Goal: Task Accomplishment & Management: Use online tool/utility

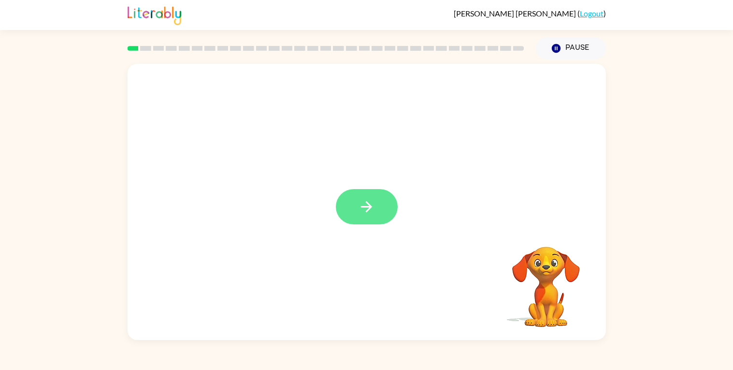
click at [366, 198] on icon "button" at bounding box center [366, 206] width 17 height 17
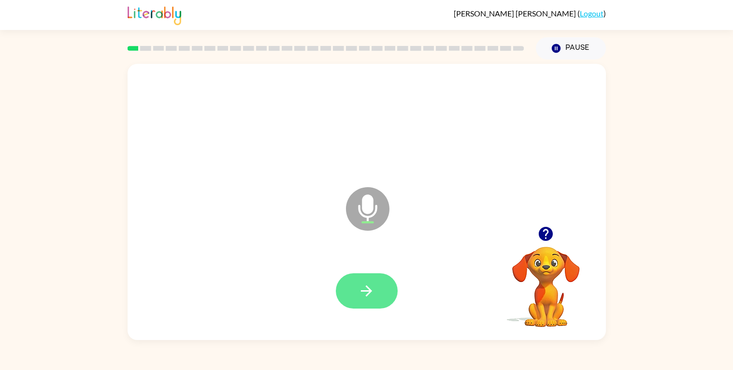
click at [356, 285] on button "button" at bounding box center [367, 290] width 62 height 35
click at [531, 231] on icon "button" at bounding box center [546, 234] width 14 height 14
click at [376, 285] on button "button" at bounding box center [367, 290] width 62 height 35
click at [369, 289] on icon "button" at bounding box center [366, 290] width 17 height 17
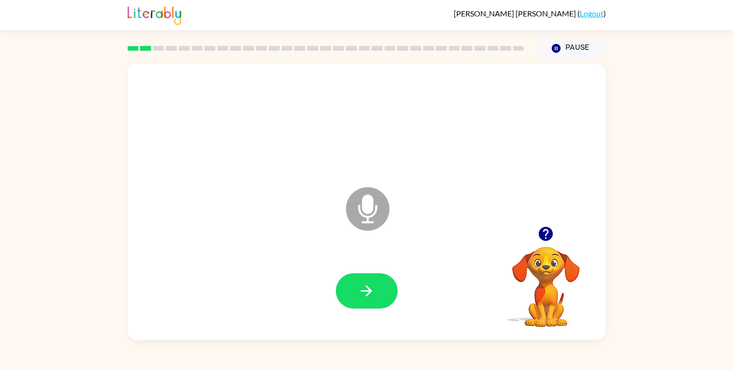
click at [369, 289] on icon "button" at bounding box center [366, 290] width 17 height 17
click at [369, 289] on div at bounding box center [367, 290] width 62 height 35
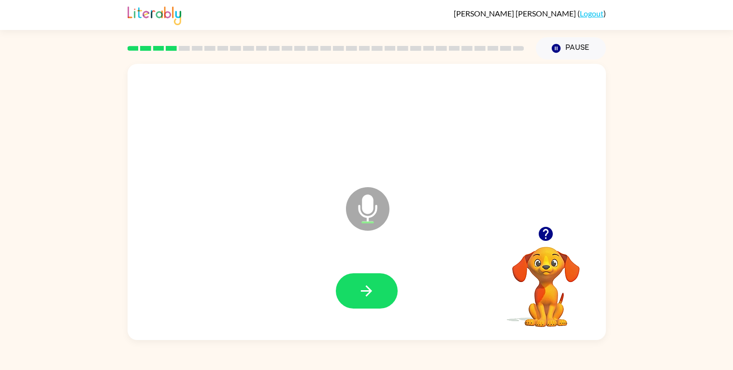
click at [369, 289] on icon "button" at bounding box center [366, 290] width 17 height 17
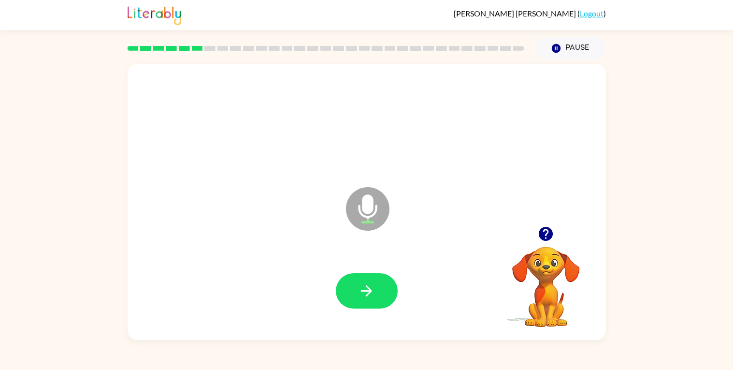
click at [369, 289] on icon "button" at bounding box center [366, 290] width 17 height 17
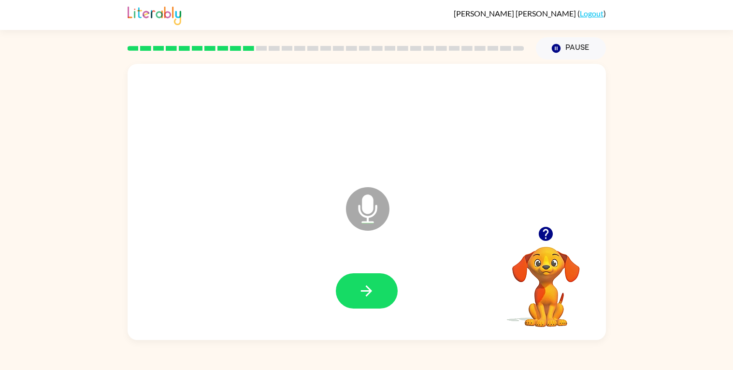
click at [369, 289] on icon "button" at bounding box center [366, 290] width 17 height 17
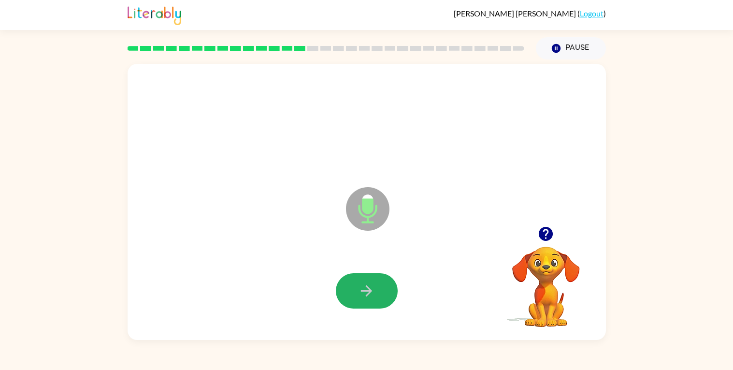
click at [369, 289] on icon "button" at bounding box center [366, 290] width 17 height 17
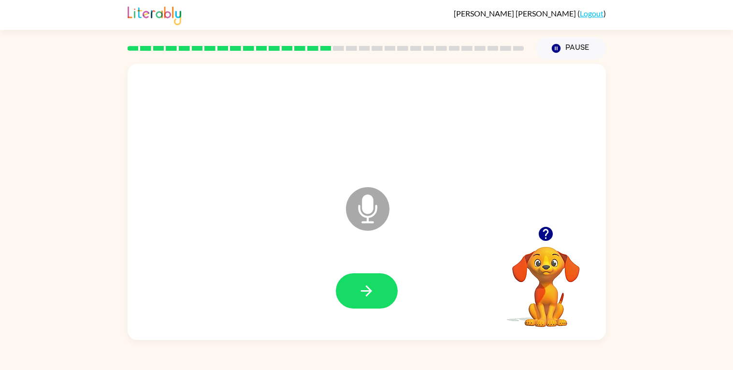
click at [369, 289] on icon "button" at bounding box center [366, 290] width 17 height 17
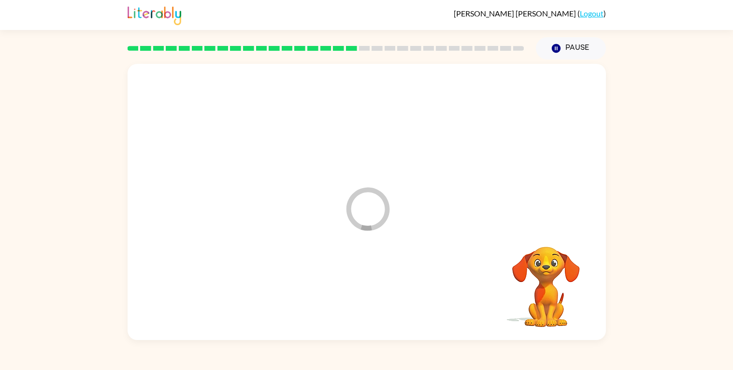
click at [369, 289] on div at bounding box center [366, 290] width 459 height 79
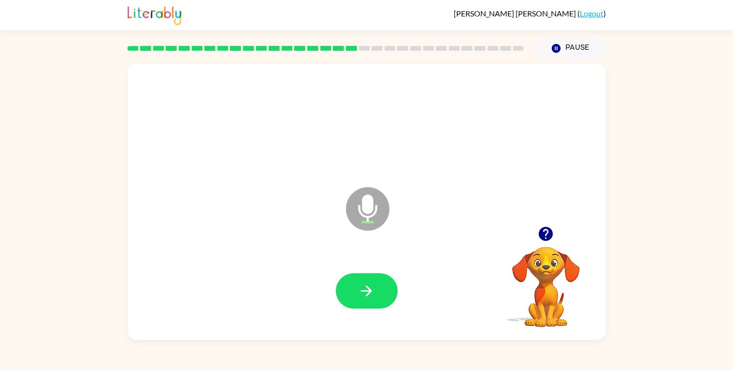
click at [369, 289] on icon "button" at bounding box center [366, 290] width 17 height 17
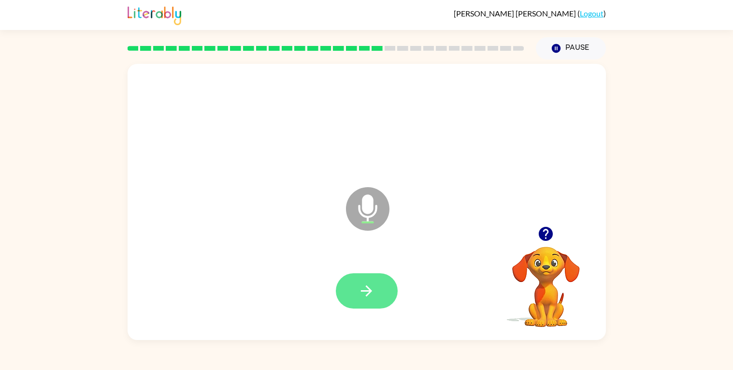
click at [369, 288] on icon "button" at bounding box center [366, 290] width 11 height 11
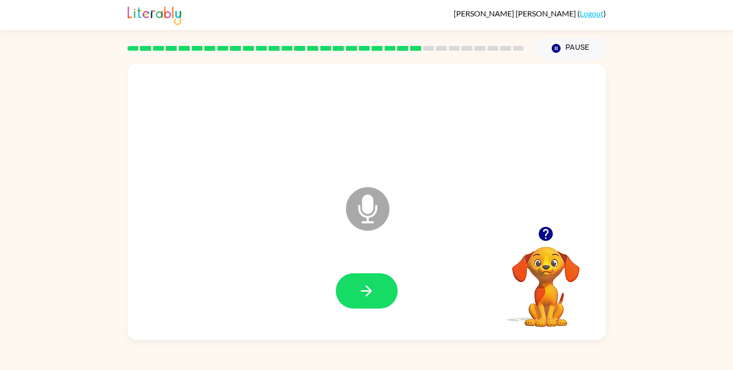
click at [369, 288] on icon "button" at bounding box center [366, 290] width 11 height 11
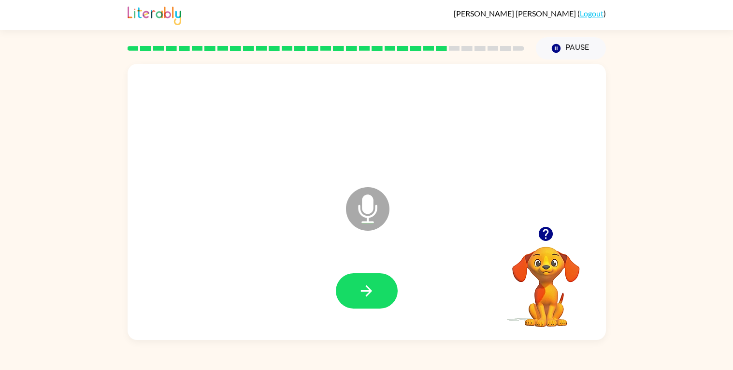
click at [369, 288] on icon "button" at bounding box center [366, 290] width 11 height 11
click at [317, 330] on div "Microphone The Microphone is here when it is your turn to talk" at bounding box center [367, 202] width 478 height 276
click at [309, 344] on div "[PERSON_NAME] ( Logout ) Pause Pause Microphone The Microphone is here when it …" at bounding box center [366, 185] width 733 height 370
click at [360, 285] on icon "button" at bounding box center [366, 290] width 17 height 17
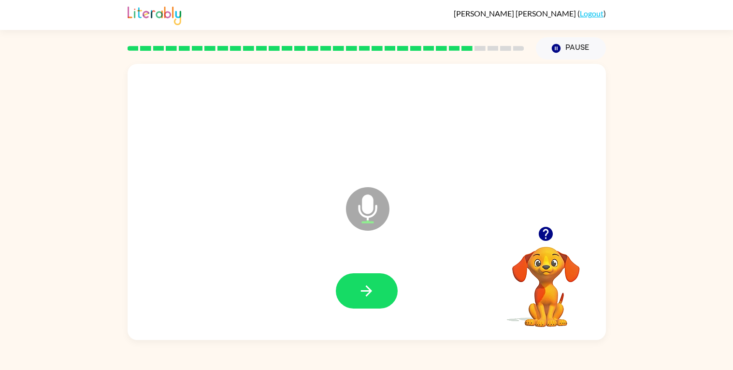
click at [360, 285] on icon "button" at bounding box center [366, 290] width 17 height 17
click at [365, 250] on icon "Microphone The Microphone is here when it is your turn to talk" at bounding box center [415, 221] width 145 height 72
click at [374, 298] on icon "button" at bounding box center [366, 290] width 17 height 17
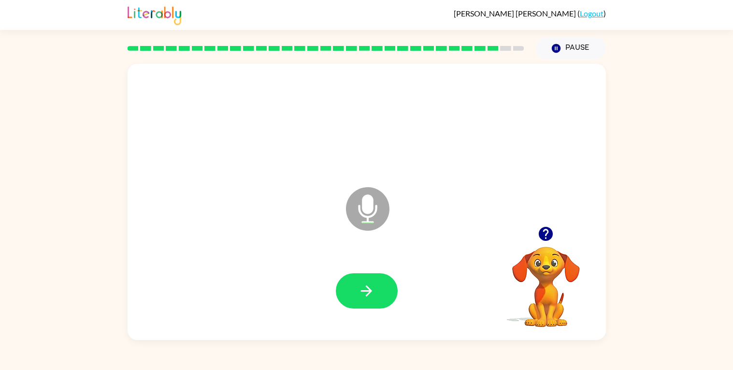
click at [374, 298] on icon "button" at bounding box center [366, 290] width 17 height 17
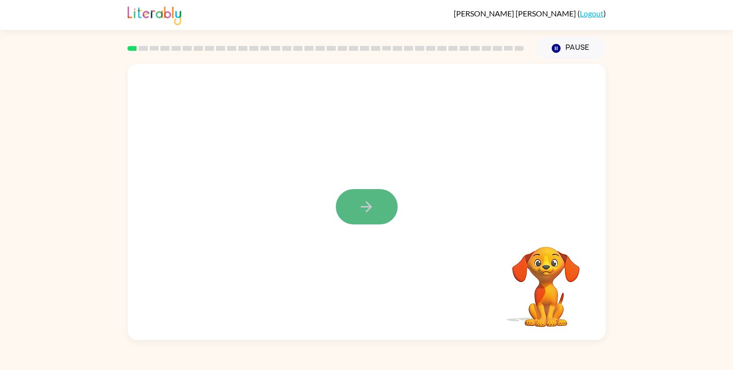
click at [366, 200] on icon "button" at bounding box center [366, 206] width 17 height 17
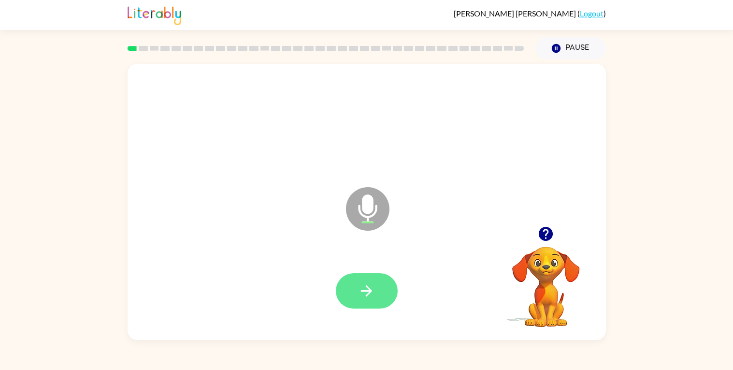
click at [359, 303] on button "button" at bounding box center [367, 290] width 62 height 35
click at [377, 295] on button "button" at bounding box center [367, 290] width 62 height 35
click at [384, 290] on button "button" at bounding box center [367, 290] width 62 height 35
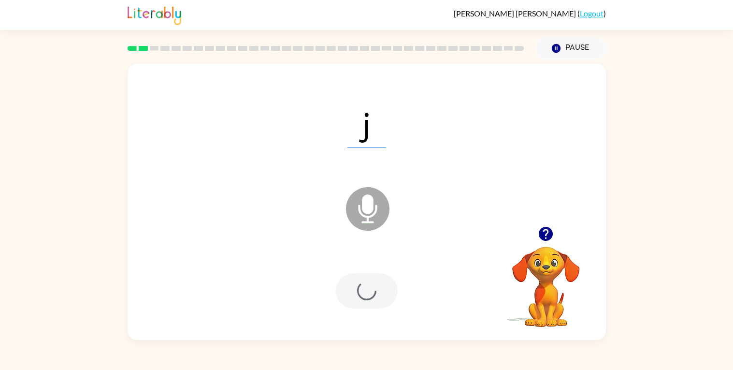
click at [365, 289] on div at bounding box center [367, 290] width 62 height 35
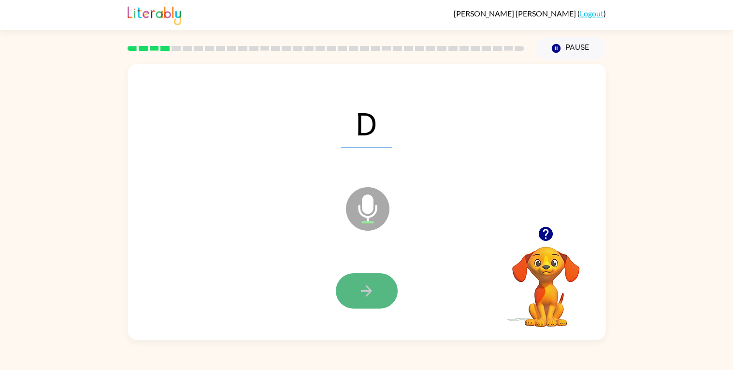
click at [363, 287] on icon "button" at bounding box center [366, 290] width 17 height 17
click at [356, 303] on button "button" at bounding box center [367, 290] width 62 height 35
click at [375, 287] on button "button" at bounding box center [367, 290] width 62 height 35
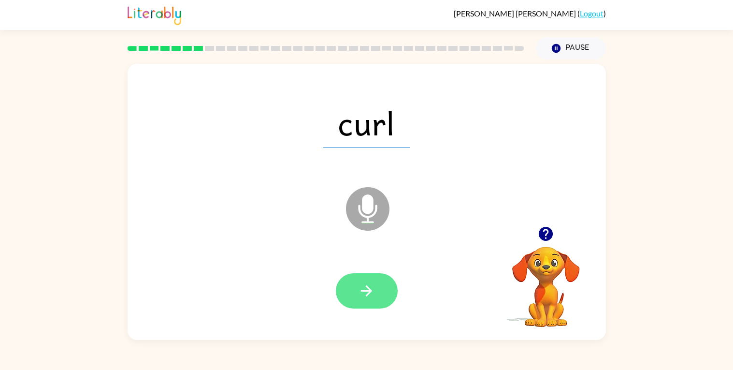
click at [385, 289] on button "button" at bounding box center [367, 290] width 62 height 35
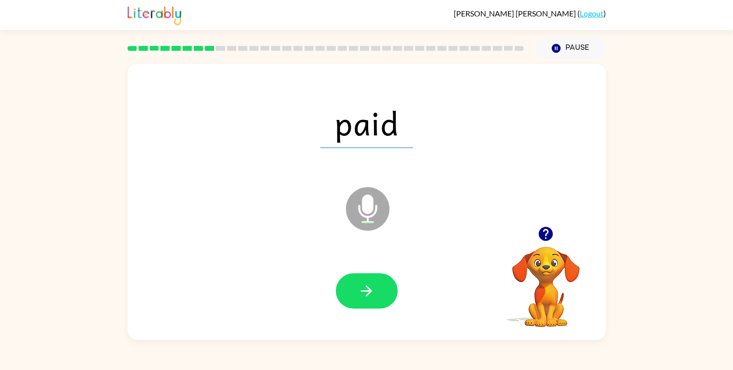
click at [385, 289] on button "button" at bounding box center [367, 290] width 62 height 35
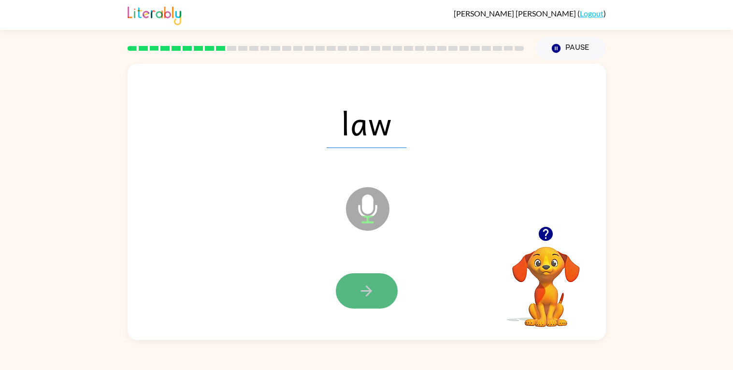
click at [345, 282] on button "button" at bounding box center [367, 290] width 62 height 35
click at [356, 292] on button "button" at bounding box center [367, 290] width 62 height 35
click at [372, 292] on icon "button" at bounding box center [366, 290] width 17 height 17
click at [369, 283] on icon "button" at bounding box center [366, 290] width 17 height 17
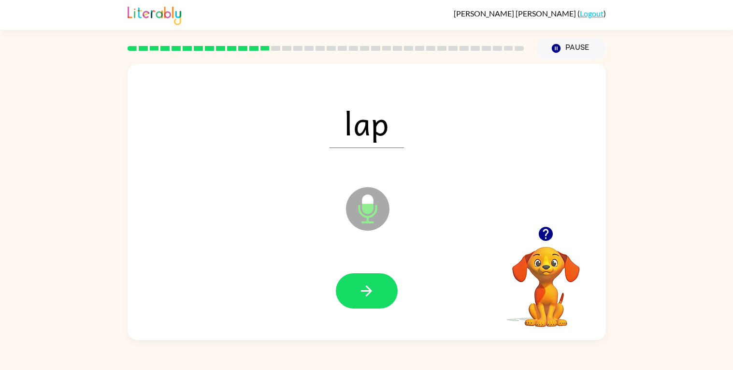
click at [369, 283] on icon "button" at bounding box center [366, 290] width 17 height 17
click at [369, 283] on div at bounding box center [367, 290] width 62 height 35
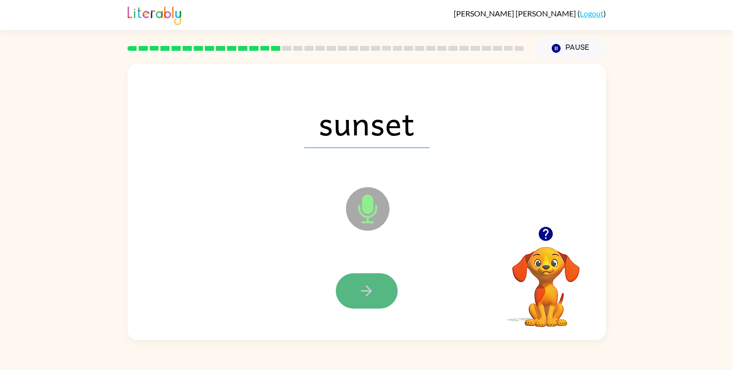
click at [353, 294] on button "button" at bounding box center [367, 290] width 62 height 35
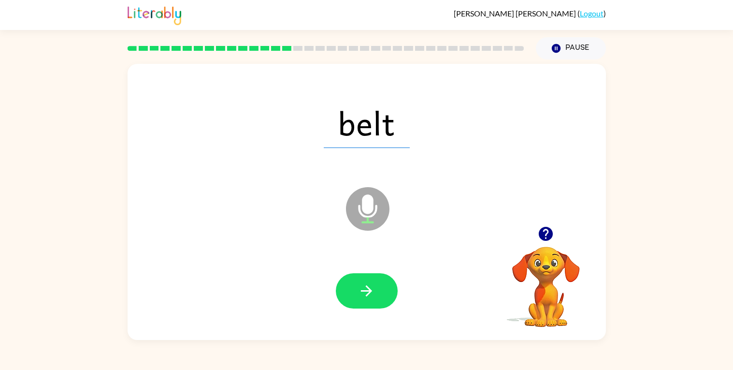
click at [361, 315] on div at bounding box center [366, 290] width 459 height 79
click at [371, 288] on icon "button" at bounding box center [366, 290] width 17 height 17
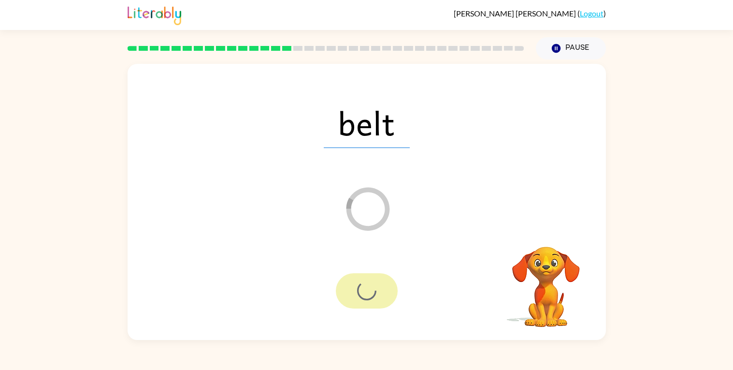
click at [372, 287] on div at bounding box center [367, 290] width 62 height 35
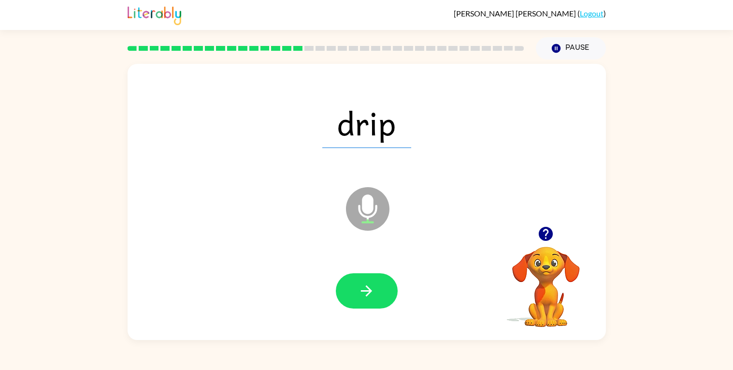
click at [377, 270] on div at bounding box center [366, 290] width 459 height 79
click at [352, 283] on button "button" at bounding box center [367, 290] width 62 height 35
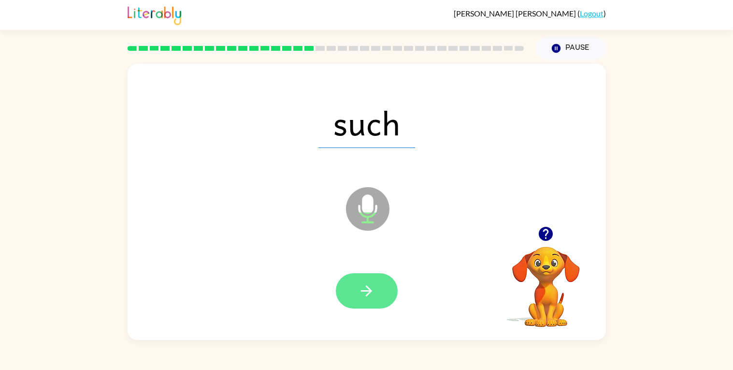
click at [350, 284] on button "button" at bounding box center [367, 290] width 62 height 35
click at [364, 285] on icon "button" at bounding box center [366, 290] width 17 height 17
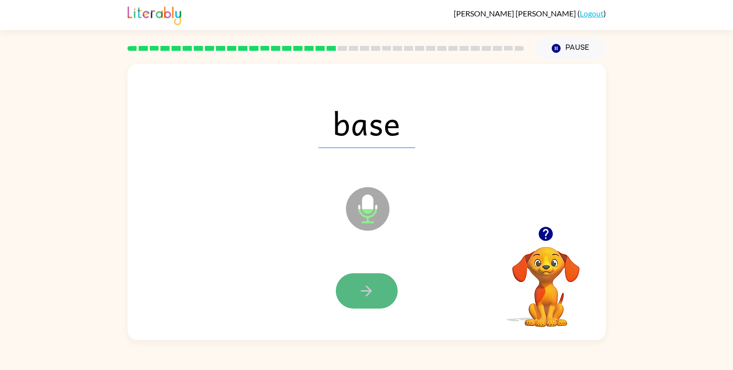
click at [346, 289] on button "button" at bounding box center [367, 290] width 62 height 35
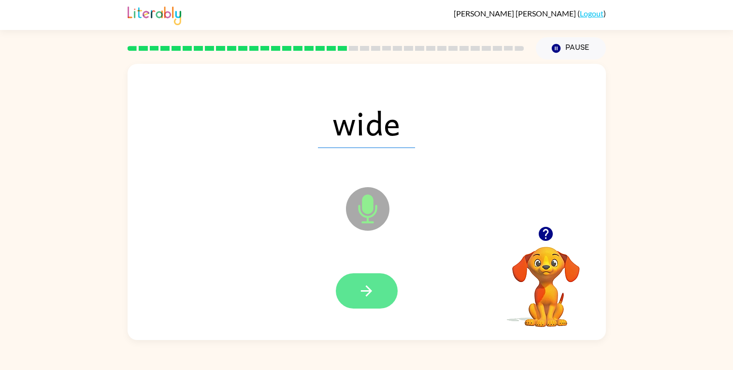
click at [362, 289] on icon "button" at bounding box center [366, 290] width 17 height 17
click at [380, 300] on button "button" at bounding box center [367, 290] width 62 height 35
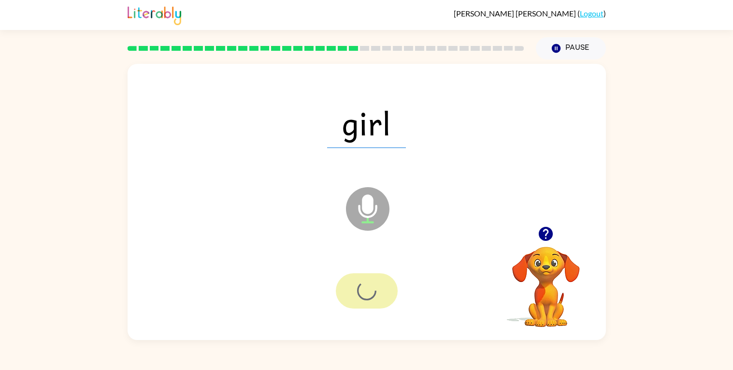
click at [380, 300] on div at bounding box center [367, 290] width 62 height 35
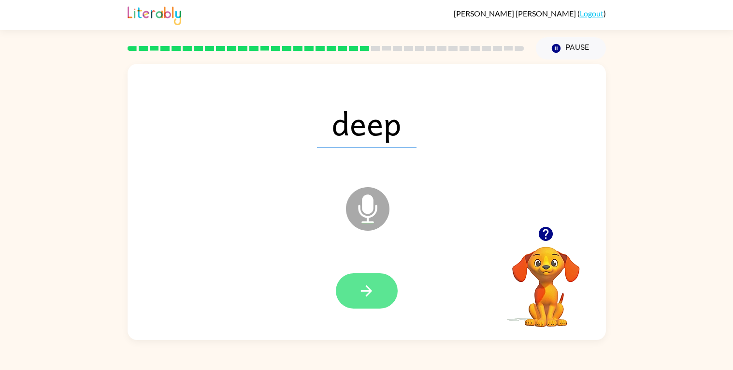
click at [380, 298] on button "button" at bounding box center [367, 290] width 62 height 35
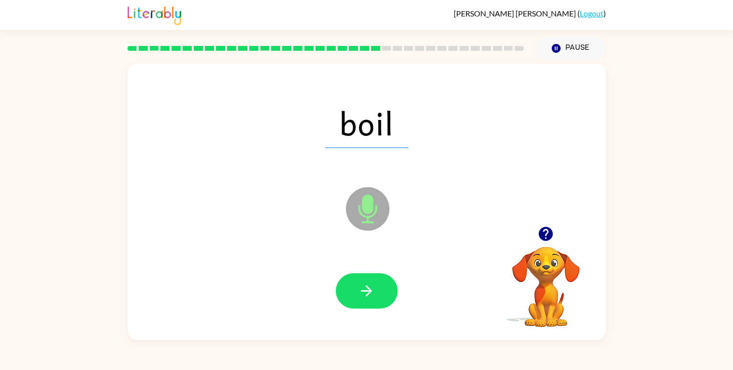
click at [380, 298] on button "button" at bounding box center [367, 290] width 62 height 35
click at [380, 298] on div at bounding box center [367, 290] width 62 height 35
click at [380, 298] on button "button" at bounding box center [367, 290] width 62 height 35
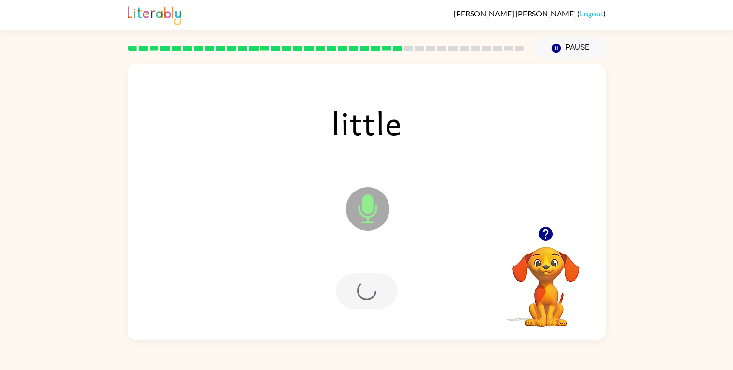
click at [380, 298] on div at bounding box center [367, 290] width 62 height 35
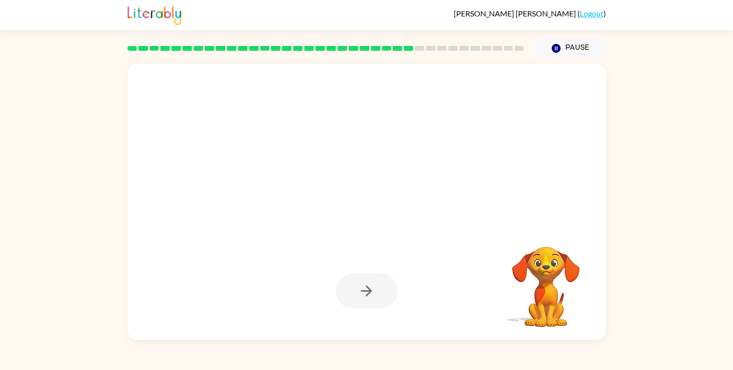
click at [380, 298] on div at bounding box center [367, 290] width 62 height 35
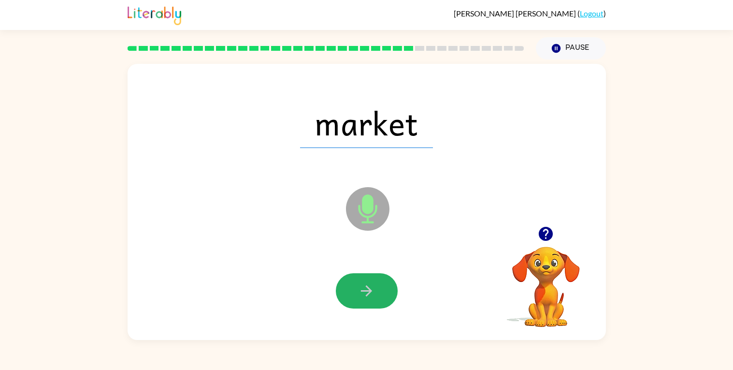
click at [380, 298] on button "button" at bounding box center [367, 290] width 62 height 35
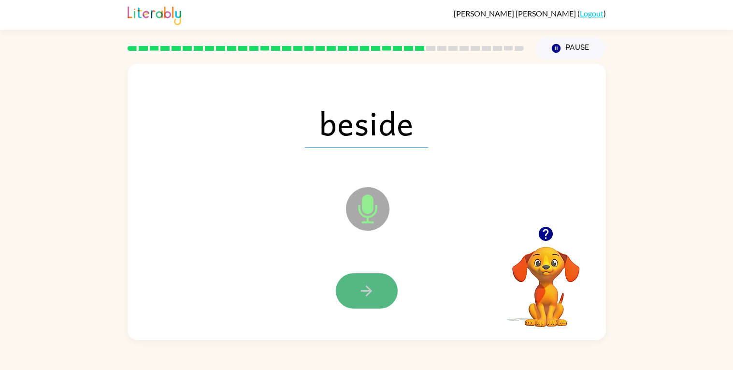
click at [372, 294] on icon "button" at bounding box center [366, 290] width 17 height 17
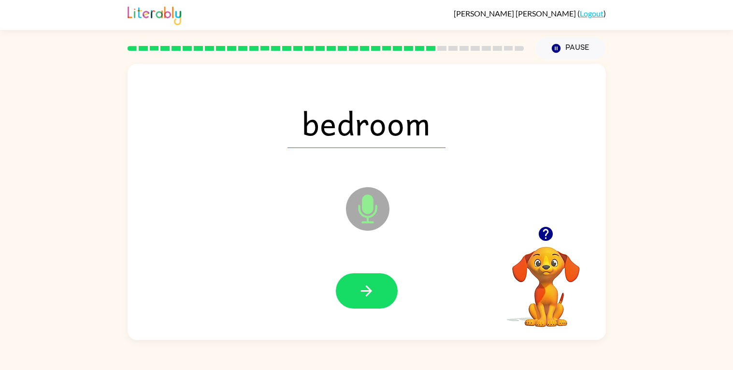
click at [372, 294] on icon "button" at bounding box center [366, 290] width 17 height 17
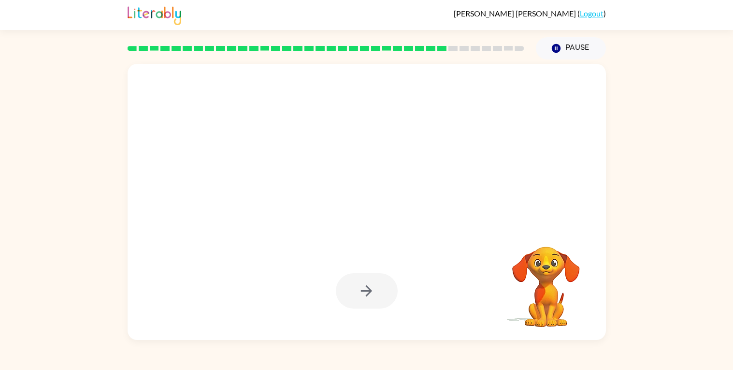
click at [390, 239] on div at bounding box center [367, 202] width 478 height 276
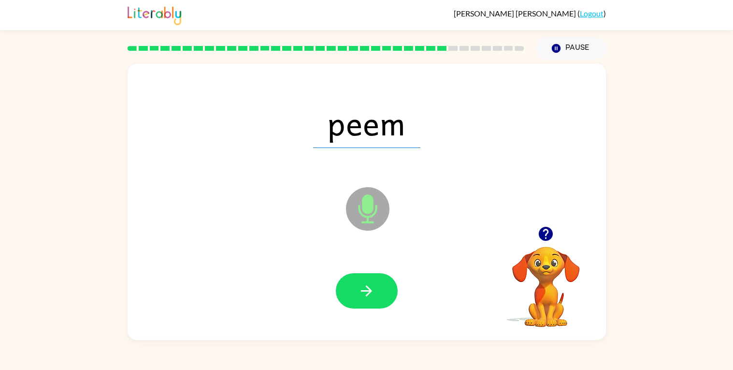
click at [259, 291] on div at bounding box center [366, 290] width 459 height 79
click at [362, 281] on button "button" at bounding box center [367, 290] width 62 height 35
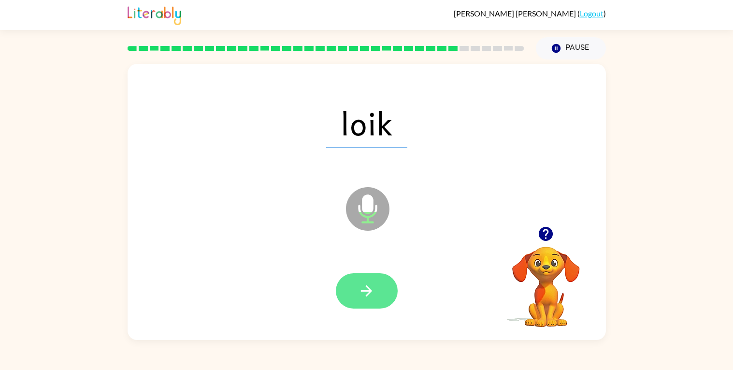
click at [375, 291] on button "button" at bounding box center [367, 290] width 62 height 35
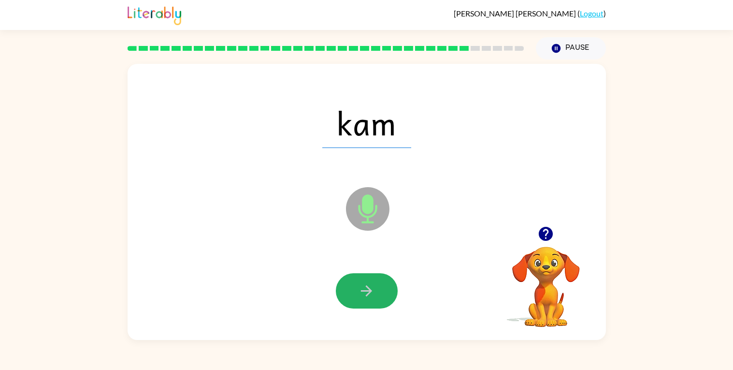
click at [375, 291] on button "button" at bounding box center [367, 290] width 62 height 35
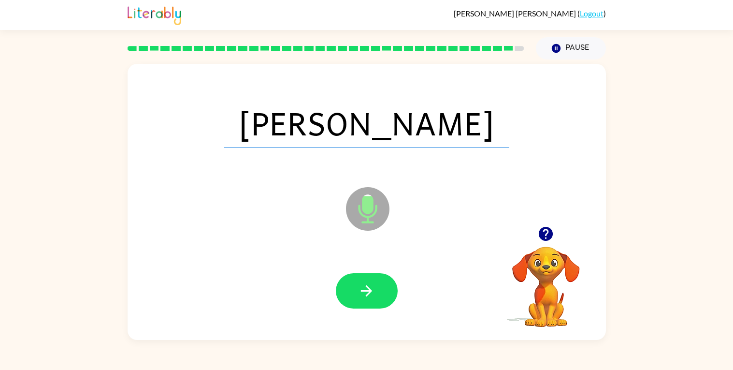
click at [375, 291] on button "button" at bounding box center [367, 290] width 62 height 35
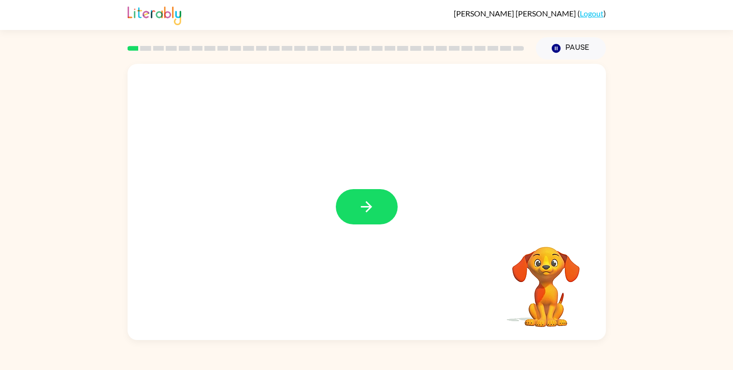
click at [366, 231] on div at bounding box center [367, 202] width 478 height 276
click at [356, 212] on button "button" at bounding box center [367, 206] width 62 height 35
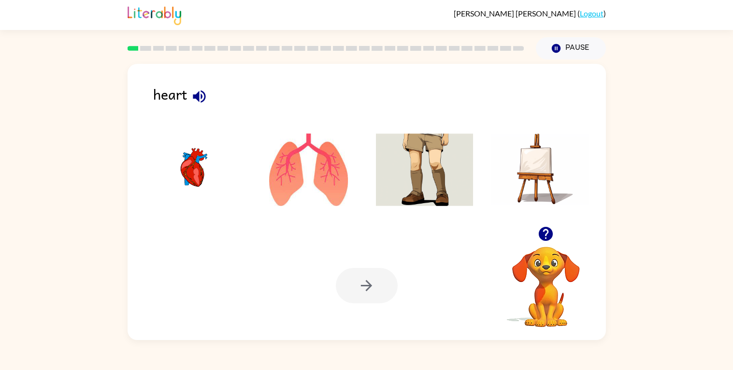
click at [399, 170] on img at bounding box center [425, 169] width 98 height 72
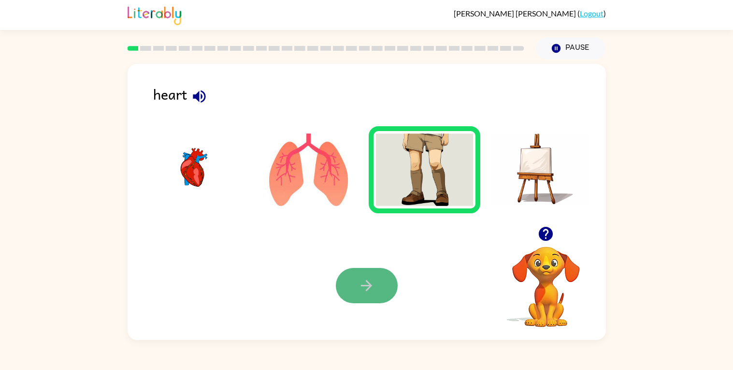
click at [354, 284] on button "button" at bounding box center [367, 285] width 62 height 35
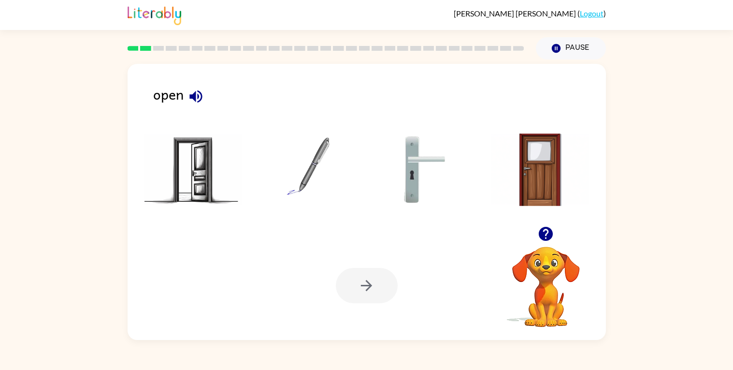
click at [532, 161] on img at bounding box center [540, 169] width 98 height 72
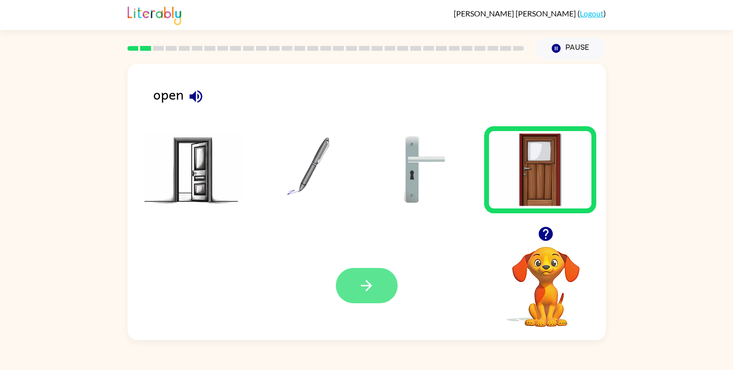
click at [379, 281] on button "button" at bounding box center [367, 285] width 62 height 35
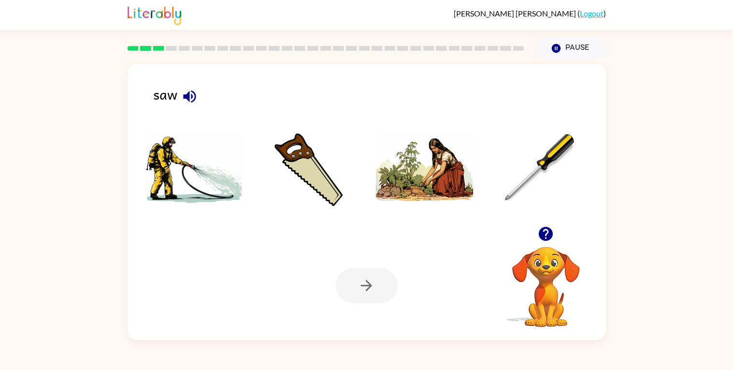
click at [198, 161] on img at bounding box center [193, 169] width 98 height 72
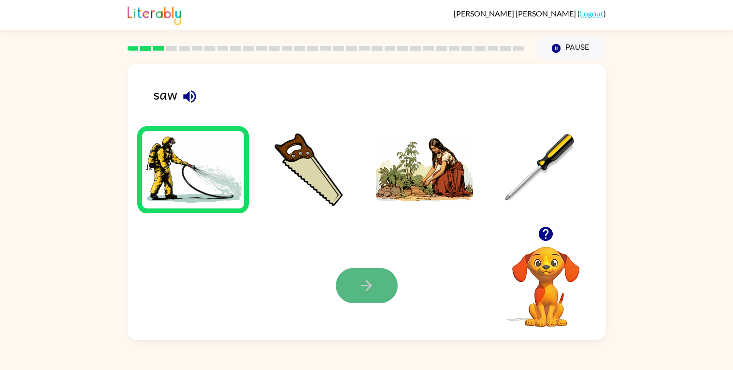
click at [373, 278] on icon "button" at bounding box center [366, 285] width 17 height 17
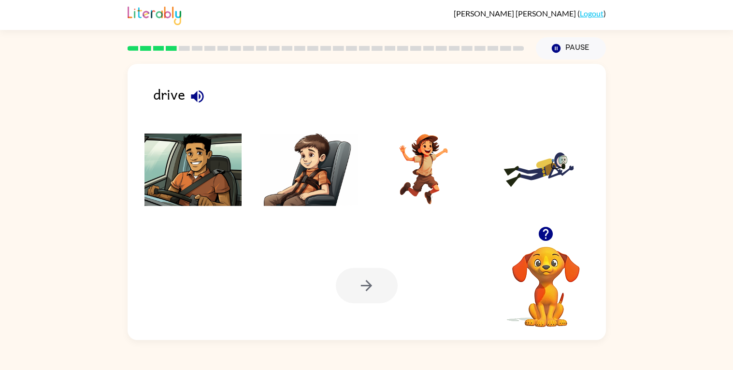
click at [210, 204] on img at bounding box center [193, 169] width 98 height 72
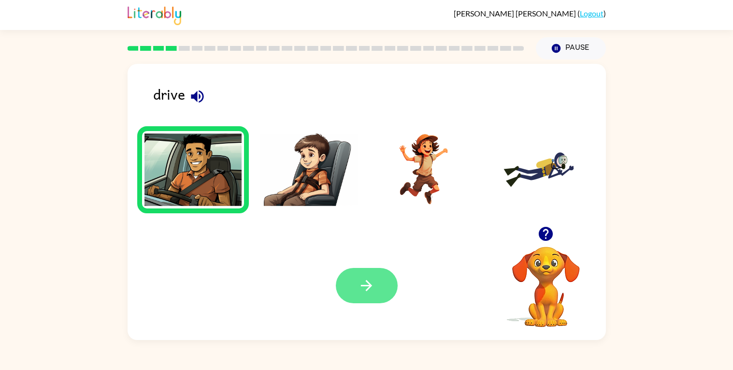
click at [380, 282] on button "button" at bounding box center [367, 285] width 62 height 35
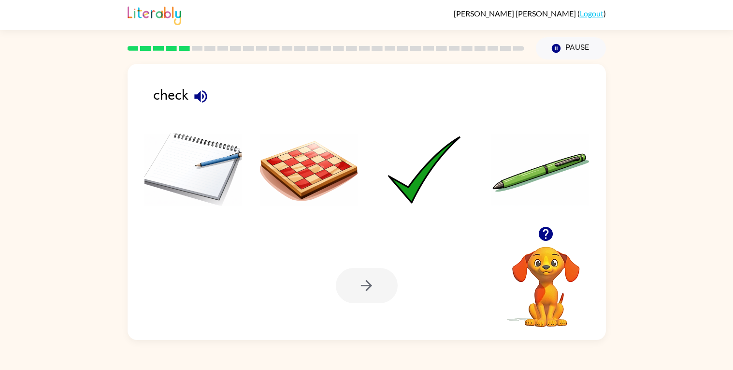
click at [312, 176] on img at bounding box center [309, 169] width 98 height 72
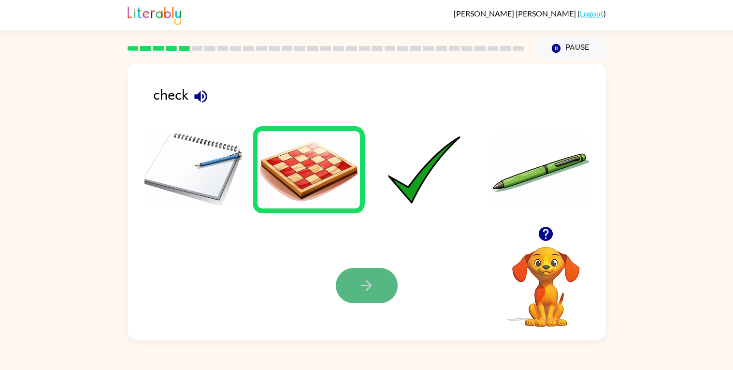
click at [354, 270] on button "button" at bounding box center [367, 285] width 62 height 35
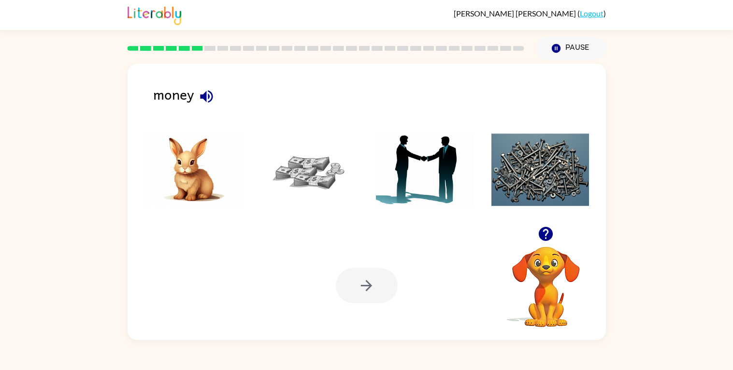
click at [401, 153] on img at bounding box center [425, 169] width 98 height 72
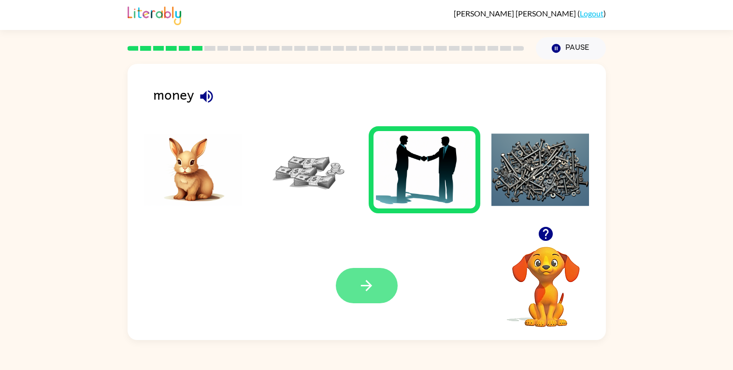
click at [366, 285] on icon "button" at bounding box center [366, 285] width 17 height 17
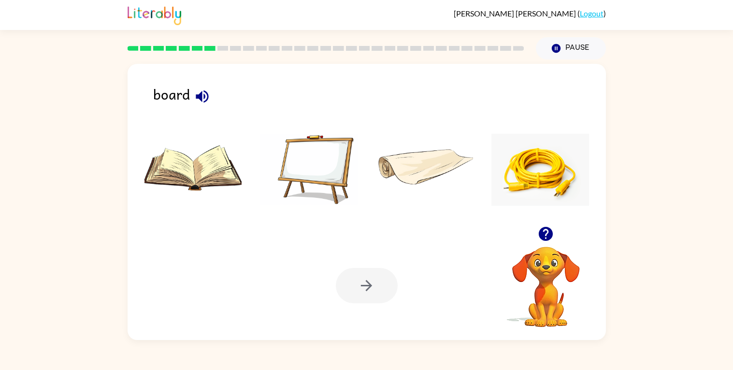
click at [530, 163] on img at bounding box center [540, 169] width 98 height 72
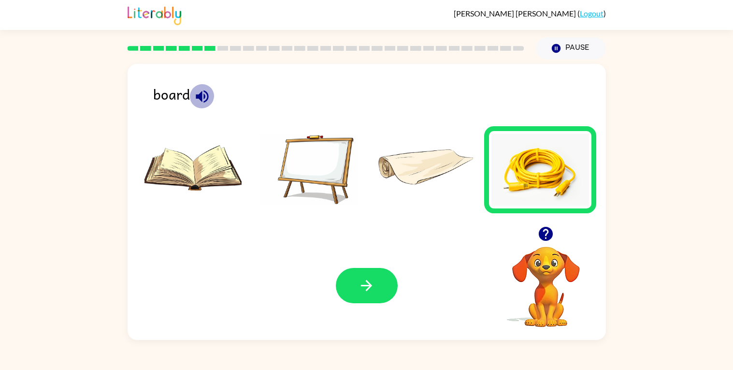
click at [199, 100] on icon "button" at bounding box center [202, 96] width 13 height 13
click at [329, 152] on img at bounding box center [309, 169] width 98 height 72
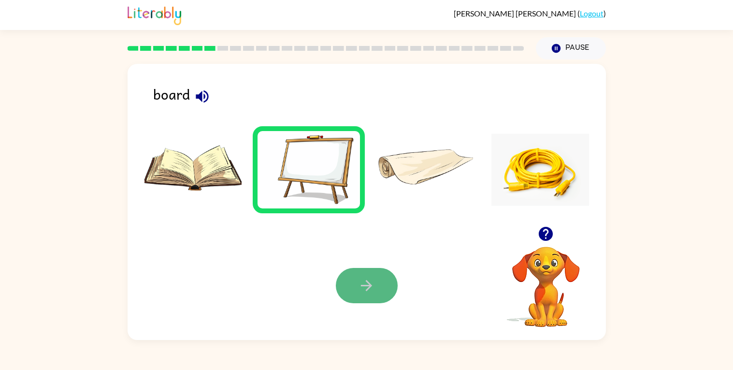
click at [356, 282] on button "button" at bounding box center [367, 285] width 62 height 35
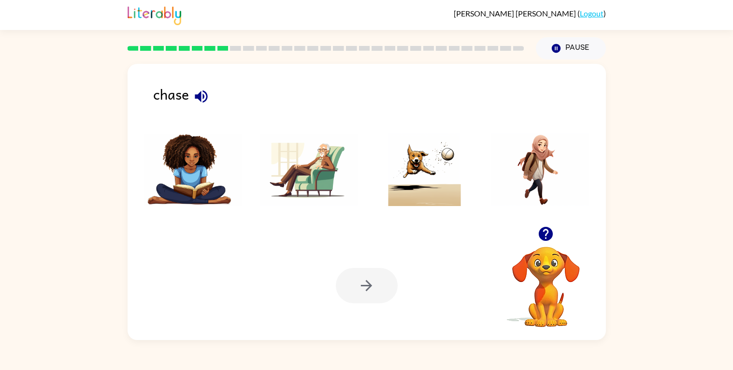
click at [201, 96] on icon "button" at bounding box center [201, 96] width 17 height 17
click at [401, 166] on img at bounding box center [425, 169] width 98 height 72
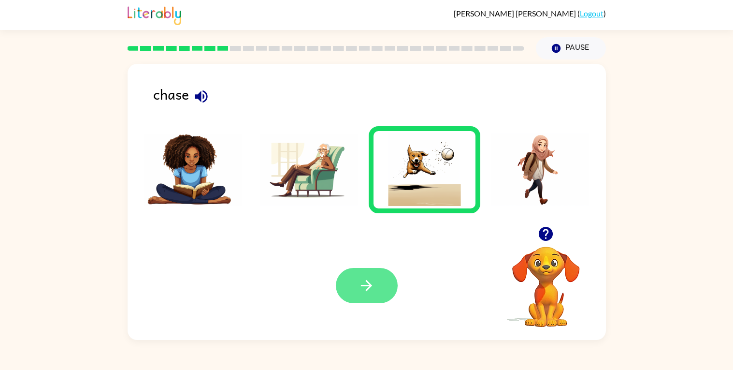
click at [366, 283] on icon "button" at bounding box center [366, 285] width 17 height 17
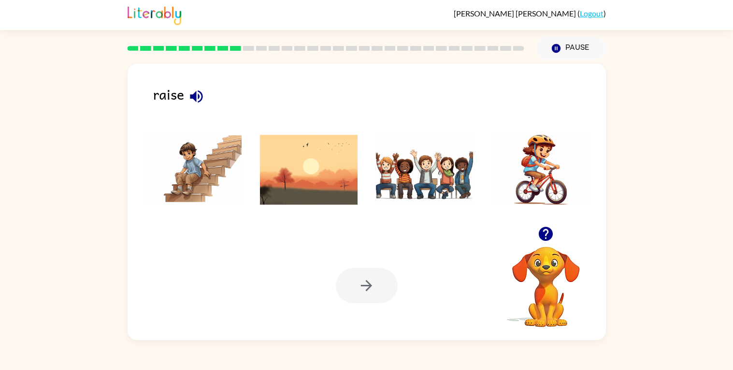
click at [197, 100] on icon "button" at bounding box center [196, 96] width 17 height 17
click at [198, 98] on icon "button" at bounding box center [196, 96] width 13 height 13
click at [188, 162] on img at bounding box center [193, 169] width 98 height 72
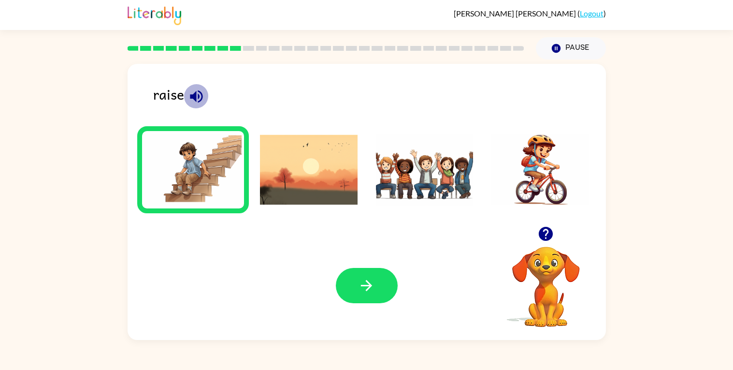
click at [192, 95] on icon "button" at bounding box center [196, 96] width 13 height 13
click at [342, 278] on button "button" at bounding box center [367, 285] width 62 height 35
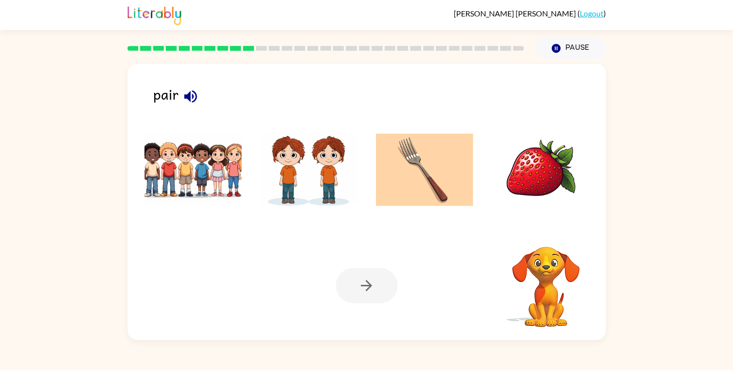
click at [342, 278] on div at bounding box center [367, 285] width 62 height 35
click at [191, 97] on icon "button" at bounding box center [190, 96] width 13 height 13
click at [527, 173] on img at bounding box center [540, 169] width 98 height 72
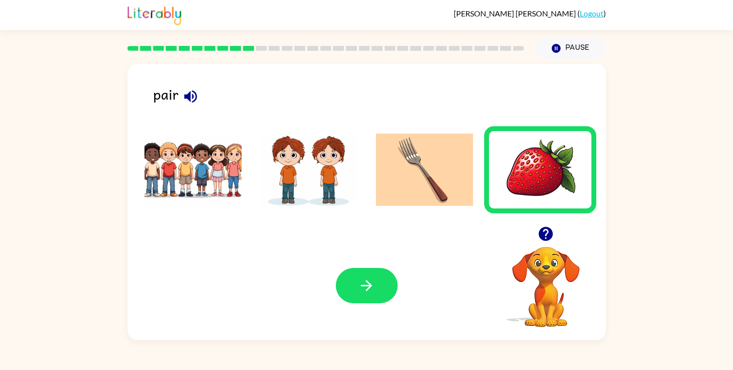
click at [373, 267] on div "Your browser must support playing .mp4 files to use Literably. Please try using…" at bounding box center [367, 285] width 478 height 109
click at [373, 274] on button "button" at bounding box center [367, 285] width 62 height 35
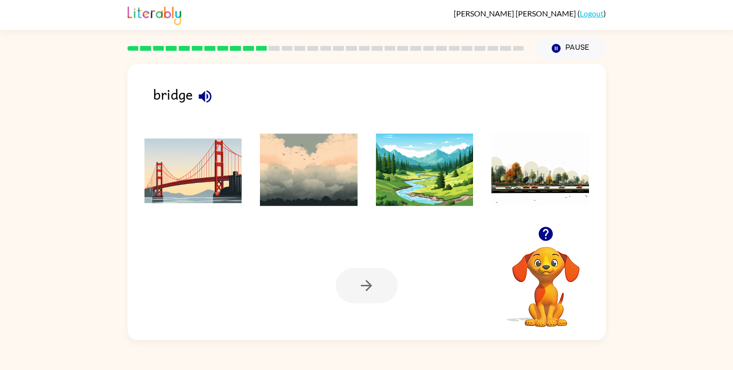
click at [203, 95] on icon "button" at bounding box center [205, 96] width 13 height 13
click at [200, 178] on img at bounding box center [193, 169] width 98 height 72
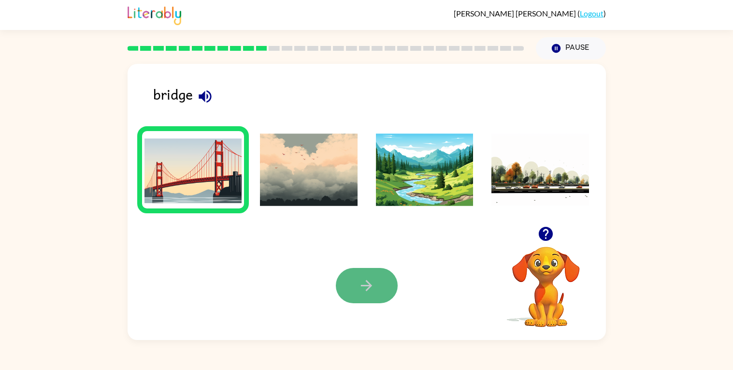
click at [352, 270] on button "button" at bounding box center [367, 285] width 62 height 35
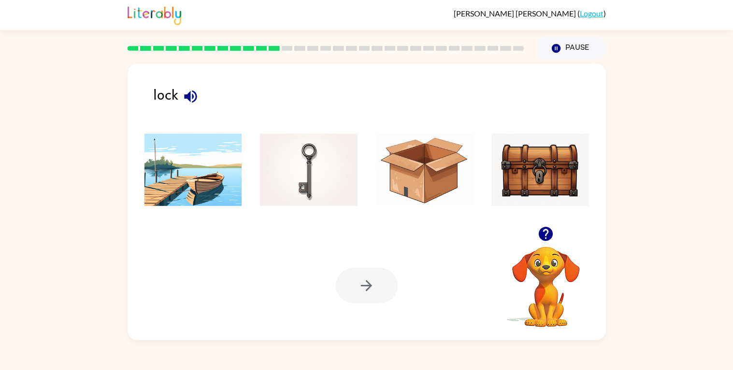
click at [187, 100] on icon "button" at bounding box center [190, 96] width 17 height 17
click at [187, 91] on icon "button" at bounding box center [190, 96] width 17 height 17
click at [513, 168] on img at bounding box center [540, 169] width 98 height 72
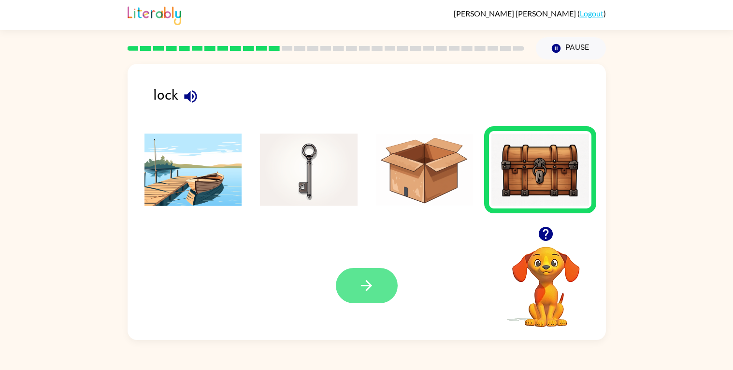
click at [364, 285] on icon "button" at bounding box center [366, 285] width 11 height 11
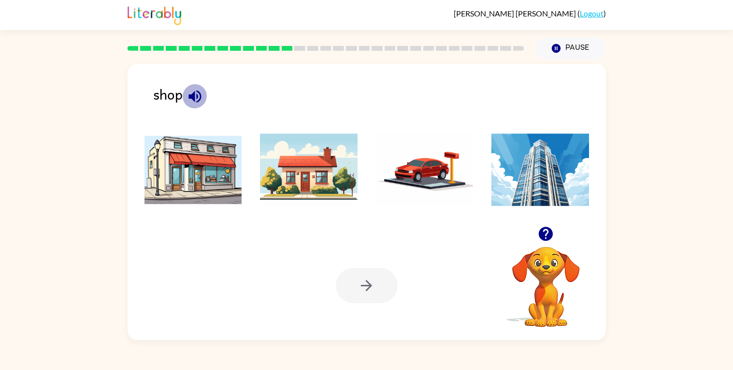
click at [194, 90] on icon "button" at bounding box center [194, 96] width 17 height 17
click at [184, 159] on img at bounding box center [193, 169] width 98 height 72
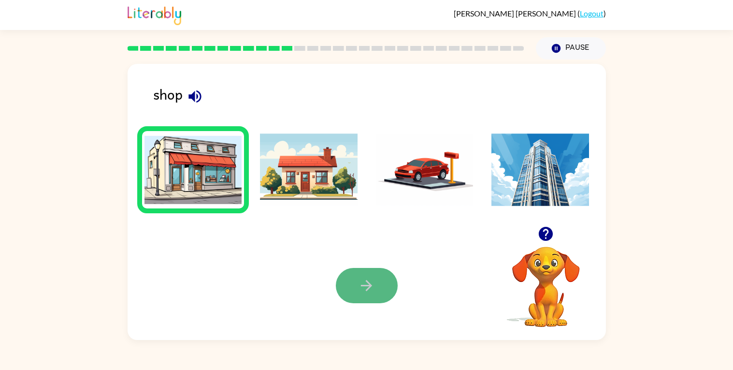
click at [368, 286] on icon "button" at bounding box center [366, 285] width 17 height 17
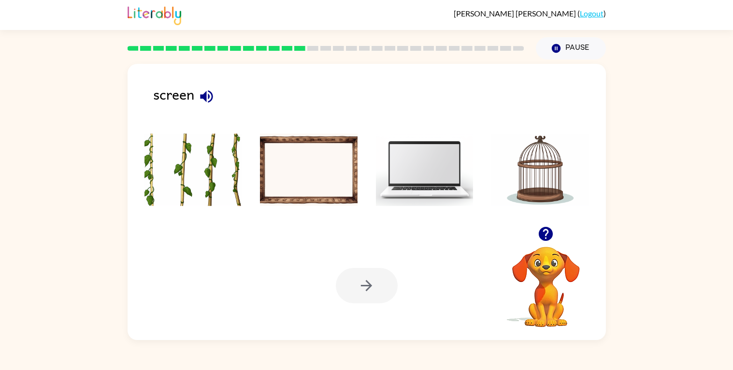
click at [205, 93] on icon "button" at bounding box center [206, 96] width 13 height 13
click at [406, 175] on img at bounding box center [425, 169] width 98 height 72
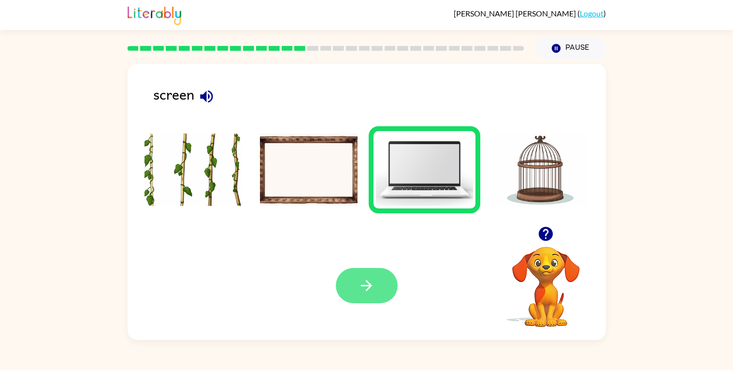
click at [358, 282] on icon "button" at bounding box center [366, 285] width 17 height 17
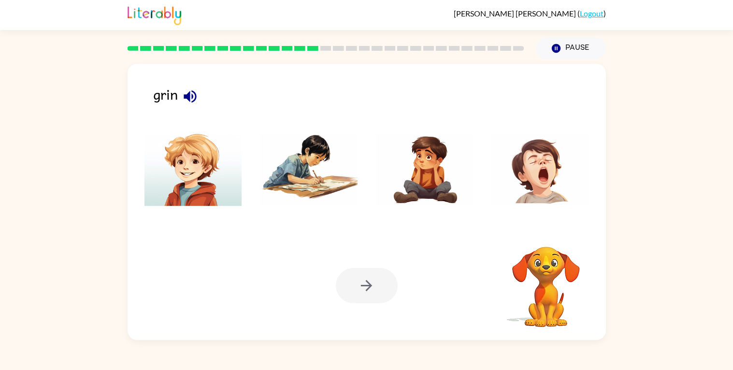
click at [358, 282] on div at bounding box center [367, 285] width 62 height 35
click at [191, 89] on icon "button" at bounding box center [190, 96] width 17 height 17
click at [426, 159] on img at bounding box center [425, 169] width 98 height 72
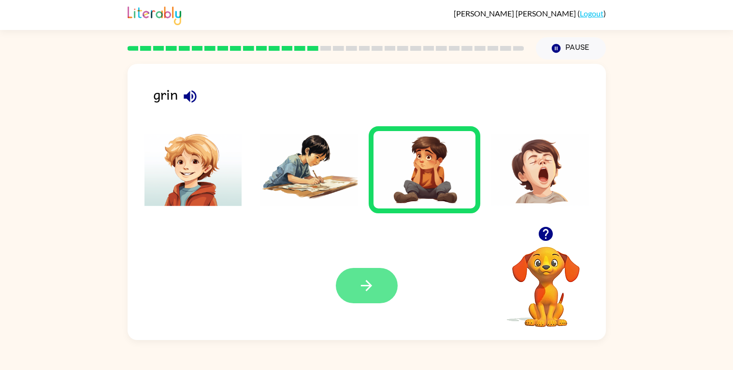
click at [348, 292] on button "button" at bounding box center [367, 285] width 62 height 35
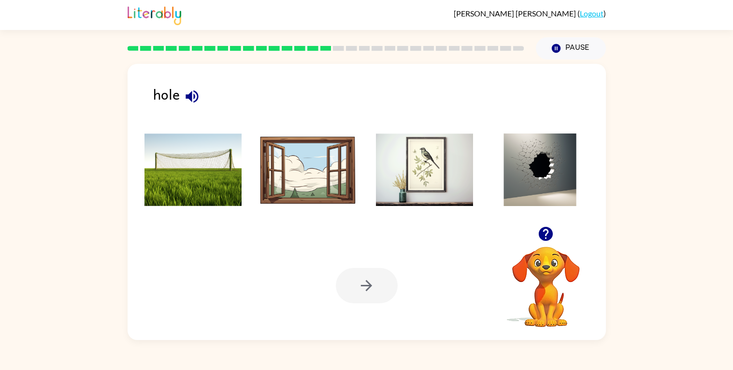
click at [115, 88] on div "hole Your browser must support playing .mp4 files to use Literably. Please try …" at bounding box center [366, 199] width 733 height 280
click at [188, 93] on icon "button" at bounding box center [192, 96] width 17 height 17
click at [543, 174] on img at bounding box center [540, 169] width 98 height 72
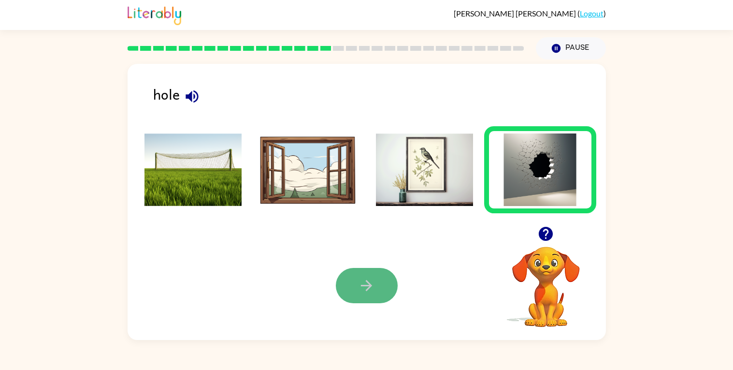
click at [391, 279] on button "button" at bounding box center [367, 285] width 62 height 35
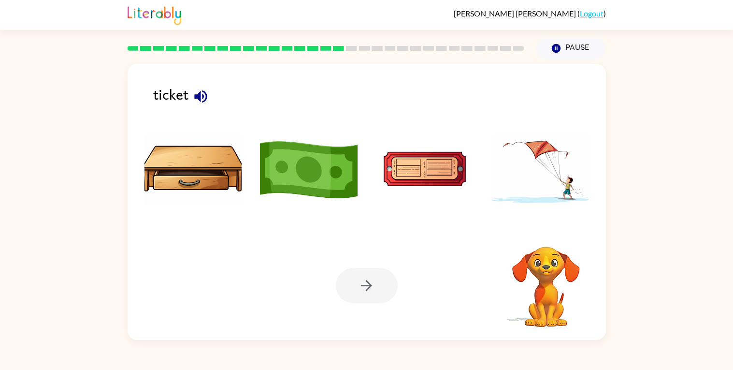
click at [391, 279] on div at bounding box center [367, 285] width 62 height 35
click at [171, 107] on div "ticket" at bounding box center [379, 98] width 453 height 30
click at [202, 99] on icon "button" at bounding box center [200, 96] width 17 height 17
click at [439, 162] on img at bounding box center [425, 169] width 98 height 72
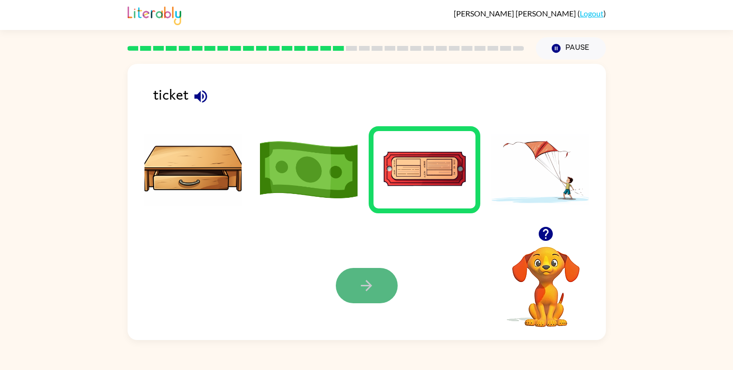
click at [367, 285] on icon "button" at bounding box center [366, 285] width 11 height 11
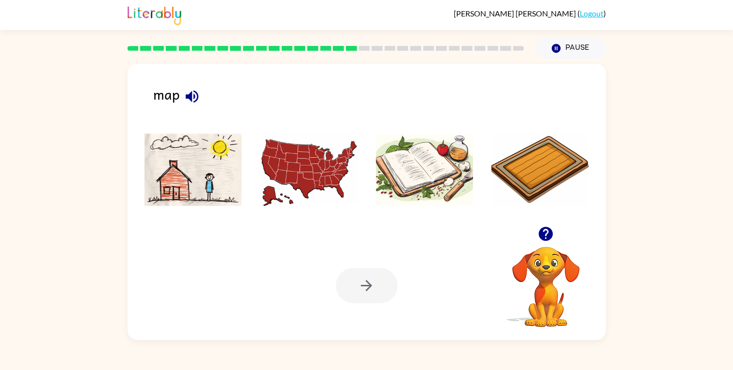
click at [175, 71] on div "map Your browser must support playing .mp4 files to use Literably. Please try u…" at bounding box center [367, 202] width 478 height 276
click at [192, 92] on icon "button" at bounding box center [192, 96] width 17 height 17
click at [303, 167] on img at bounding box center [309, 169] width 98 height 72
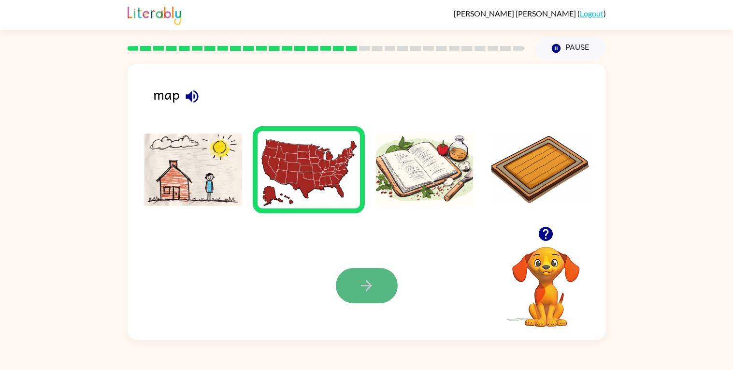
click at [356, 274] on button "button" at bounding box center [367, 285] width 62 height 35
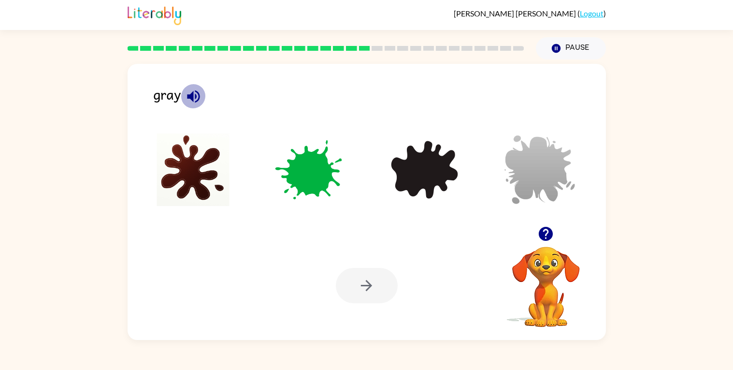
click at [191, 90] on icon "button" at bounding box center [193, 96] width 17 height 17
click at [529, 170] on img at bounding box center [540, 169] width 98 height 72
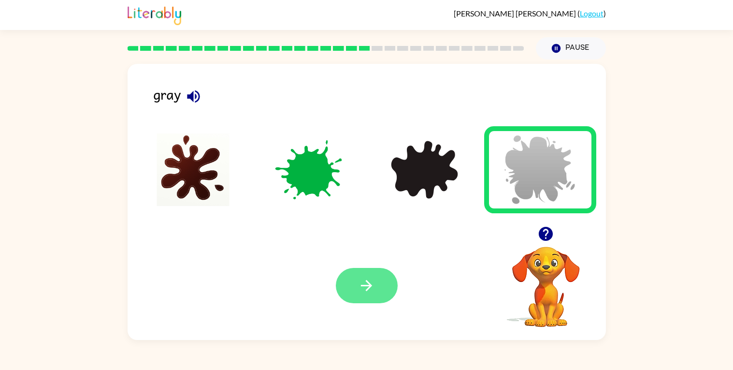
click at [353, 278] on button "button" at bounding box center [367, 285] width 62 height 35
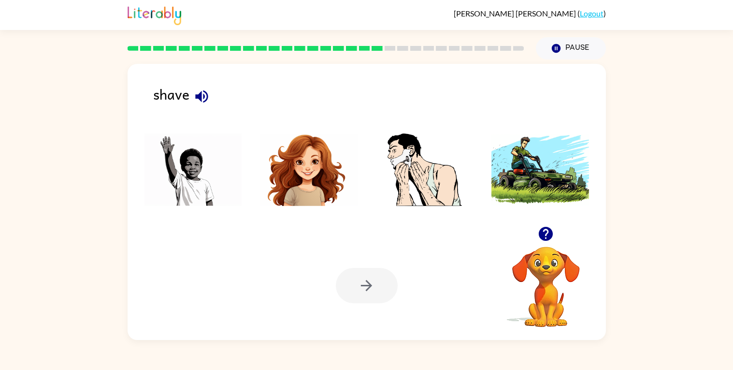
click at [198, 91] on icon "button" at bounding box center [201, 96] width 17 height 17
click at [402, 165] on img at bounding box center [425, 169] width 98 height 72
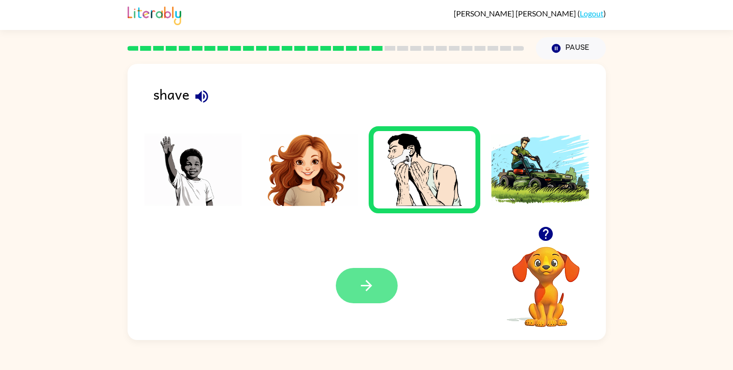
click at [360, 282] on icon "button" at bounding box center [366, 285] width 17 height 17
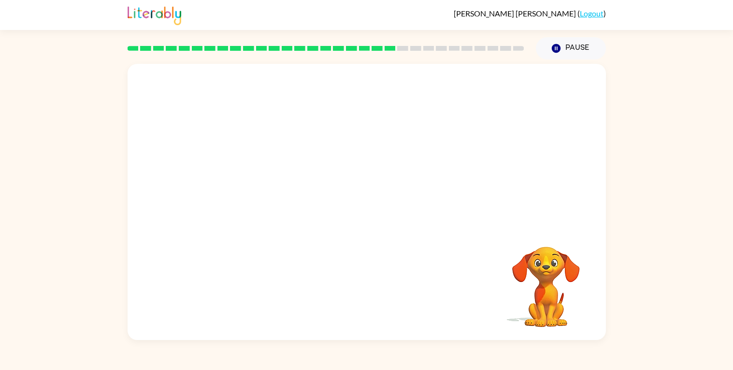
click at [309, 147] on video "Your browser must support playing .mp4 files to use Literably. Please try using…" at bounding box center [367, 145] width 478 height 162
click at [313, 153] on video "Your browser must support playing .mp4 files to use Literably. Please try using…" at bounding box center [367, 145] width 478 height 162
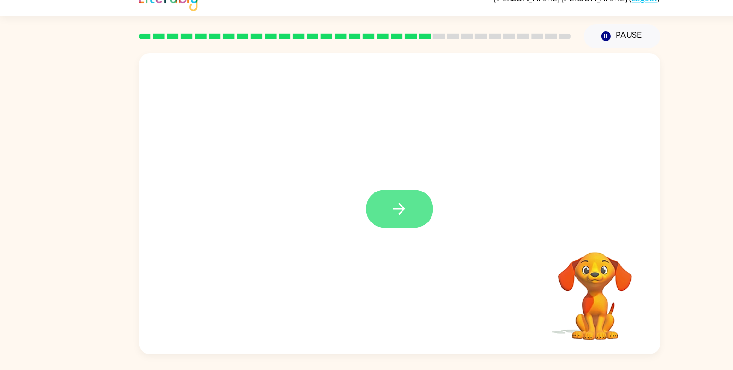
click at [366, 202] on icon "button" at bounding box center [366, 206] width 11 height 11
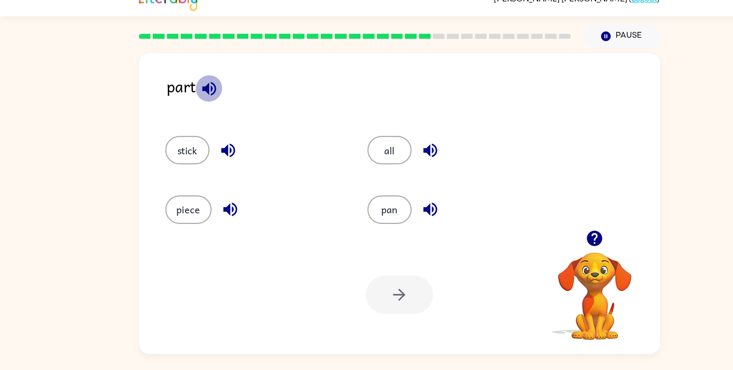
click at [192, 90] on icon "button" at bounding box center [192, 96] width 17 height 17
click at [214, 206] on icon "button" at bounding box center [211, 207] width 17 height 17
click at [209, 147] on icon "button" at bounding box center [209, 152] width 17 height 17
click at [399, 151] on icon "button" at bounding box center [394, 153] width 13 height 13
click at [392, 204] on icon "button" at bounding box center [394, 207] width 13 height 13
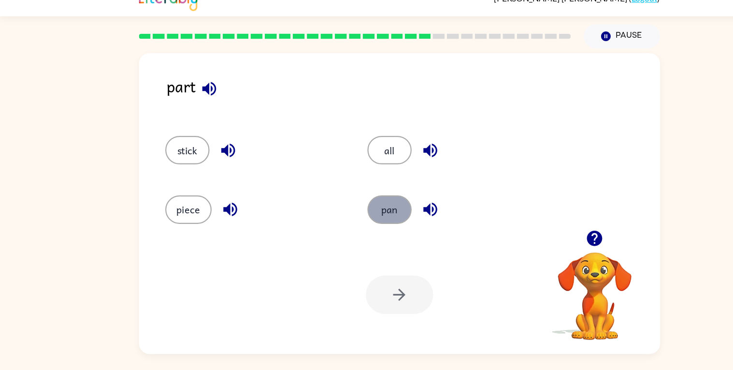
click at [359, 209] on button "pan" at bounding box center [357, 207] width 41 height 26
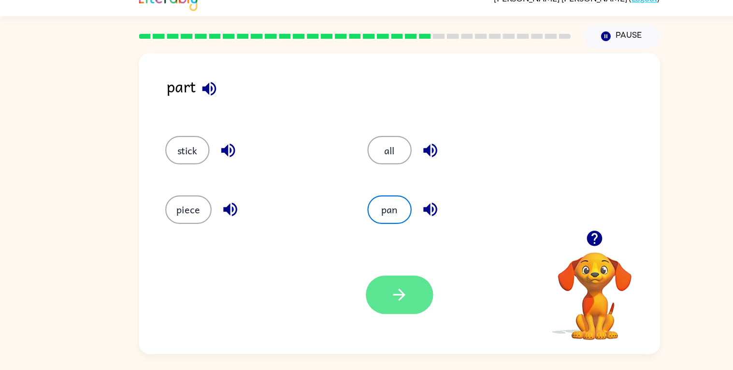
click at [362, 294] on icon "button" at bounding box center [366, 285] width 17 height 17
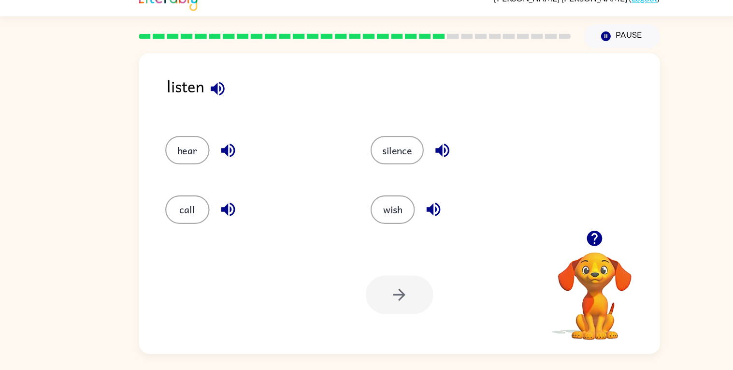
click at [198, 95] on icon "button" at bounding box center [199, 96] width 13 height 13
click at [208, 152] on icon "button" at bounding box center [209, 153] width 13 height 13
click at [206, 199] on icon "button" at bounding box center [209, 207] width 17 height 17
click at [411, 144] on icon "button" at bounding box center [406, 152] width 17 height 17
click at [405, 151] on icon "button" at bounding box center [406, 152] width 17 height 17
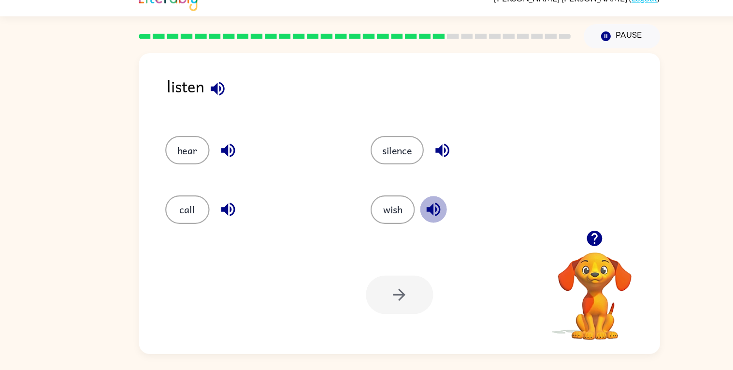
click at [397, 208] on icon "button" at bounding box center [397, 207] width 13 height 13
click at [369, 201] on button "wish" at bounding box center [360, 207] width 41 height 26
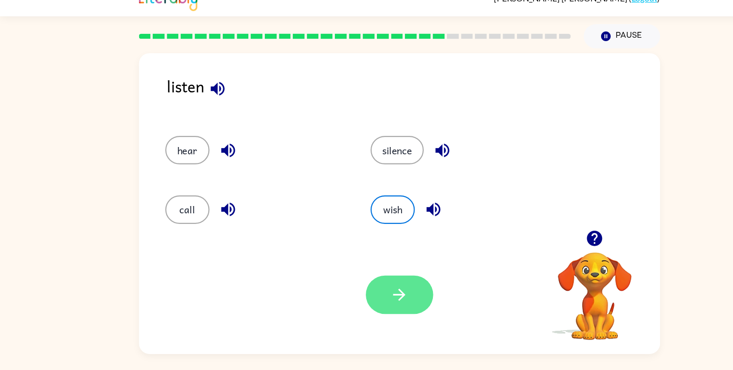
click at [353, 270] on button "button" at bounding box center [367, 285] width 62 height 35
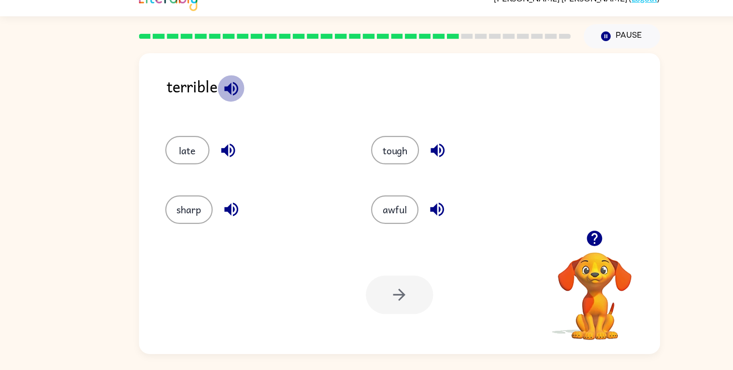
click at [212, 89] on icon "button" at bounding box center [212, 96] width 17 height 17
click at [207, 155] on icon "button" at bounding box center [209, 153] width 13 height 13
click at [212, 204] on icon "button" at bounding box center [212, 207] width 13 height 13
click at [400, 148] on icon "button" at bounding box center [401, 152] width 17 height 17
click at [401, 200] on icon "button" at bounding box center [401, 207] width 17 height 17
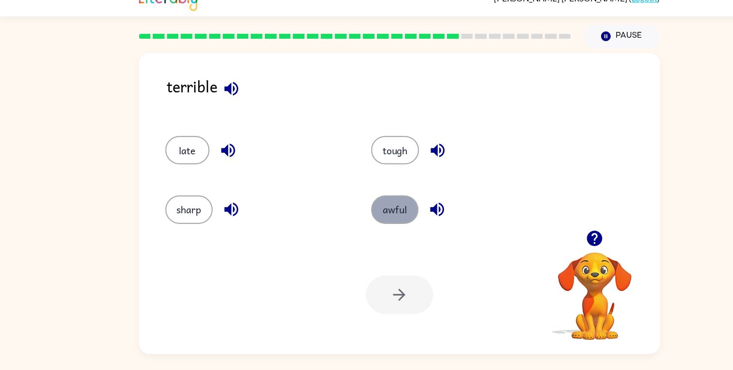
click at [364, 204] on button "awful" at bounding box center [362, 207] width 43 height 26
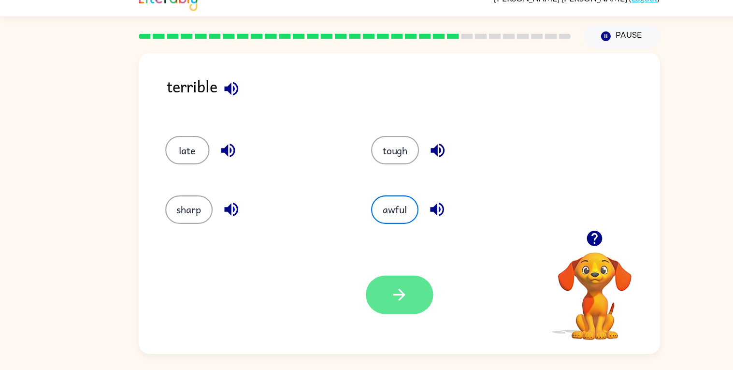
click at [359, 282] on icon "button" at bounding box center [366, 285] width 17 height 17
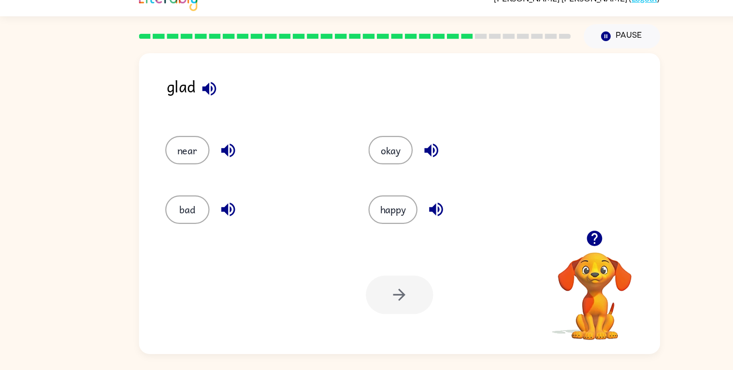
click at [195, 90] on icon "button" at bounding box center [192, 96] width 17 height 17
click at [212, 147] on icon "button" at bounding box center [209, 153] width 13 height 13
click at [207, 198] on button "button" at bounding box center [209, 207] width 25 height 25
click at [189, 97] on icon "button" at bounding box center [191, 96] width 13 height 13
click at [206, 147] on icon "button" at bounding box center [209, 152] width 17 height 17
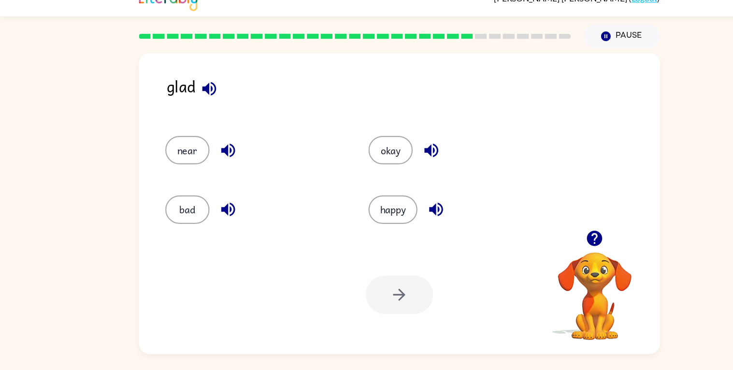
click at [206, 200] on icon "button" at bounding box center [209, 207] width 17 height 17
click at [396, 146] on icon "button" at bounding box center [395, 152] width 17 height 17
click at [398, 201] on icon "button" at bounding box center [400, 207] width 17 height 17
click at [366, 201] on button "happy" at bounding box center [360, 207] width 45 height 26
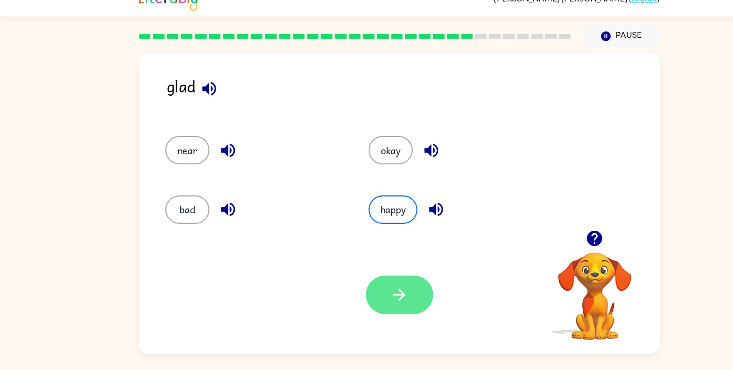
click at [351, 288] on button "button" at bounding box center [367, 285] width 62 height 35
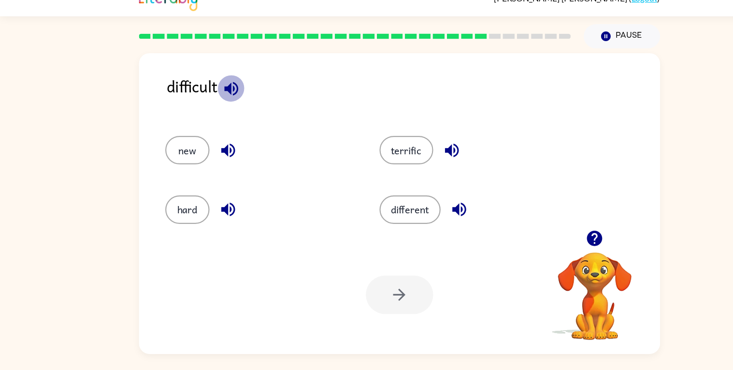
click at [213, 93] on icon "button" at bounding box center [212, 96] width 17 height 17
click at [208, 148] on icon "button" at bounding box center [209, 153] width 13 height 13
click at [204, 199] on icon "button" at bounding box center [209, 207] width 17 height 17
click at [414, 147] on icon "button" at bounding box center [414, 153] width 13 height 13
click at [421, 209] on icon "button" at bounding box center [421, 207] width 13 height 13
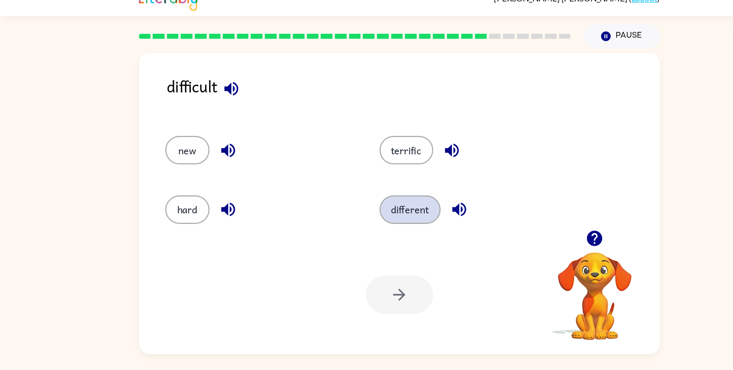
click at [387, 206] on button "different" at bounding box center [376, 207] width 56 height 26
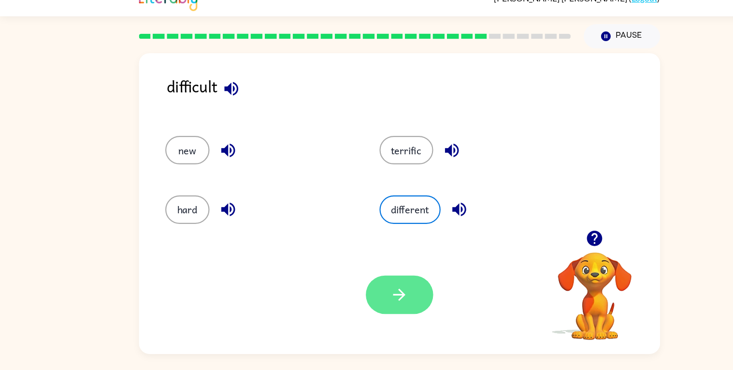
click at [363, 293] on icon "button" at bounding box center [366, 285] width 17 height 17
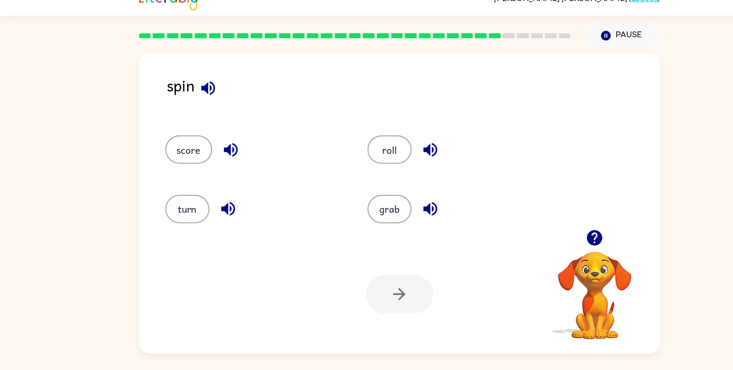
click at [188, 92] on icon "button" at bounding box center [191, 96] width 17 height 17
drag, startPoint x: 190, startPoint y: 94, endPoint x: 186, endPoint y: 100, distance: 7.1
click at [186, 100] on icon "button" at bounding box center [191, 96] width 17 height 17
click at [207, 152] on icon "button" at bounding box center [211, 153] width 13 height 13
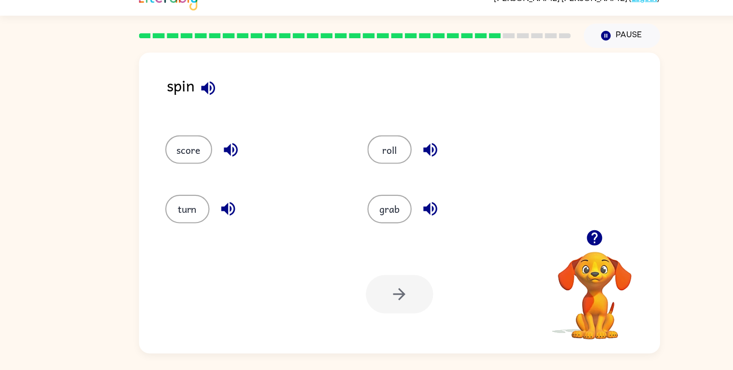
click at [210, 204] on icon "button" at bounding box center [209, 207] width 17 height 17
click at [397, 149] on icon "button" at bounding box center [394, 152] width 17 height 17
click at [399, 206] on icon "button" at bounding box center [394, 207] width 13 height 13
click at [195, 93] on icon "button" at bounding box center [191, 96] width 13 height 13
click at [396, 204] on icon "button" at bounding box center [394, 207] width 17 height 17
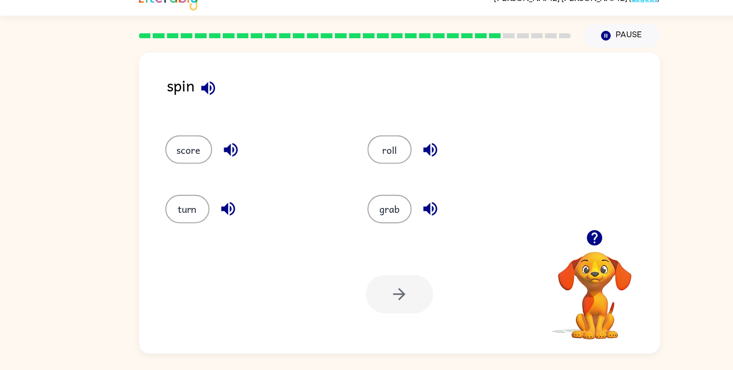
click at [396, 204] on icon "button" at bounding box center [394, 207] width 17 height 17
click at [362, 201] on button "grab" at bounding box center [357, 207] width 41 height 26
click at [361, 277] on icon "button" at bounding box center [366, 285] width 17 height 17
click at [210, 94] on icon "button" at bounding box center [210, 96] width 13 height 13
click at [206, 155] on icon "button" at bounding box center [209, 153] width 13 height 13
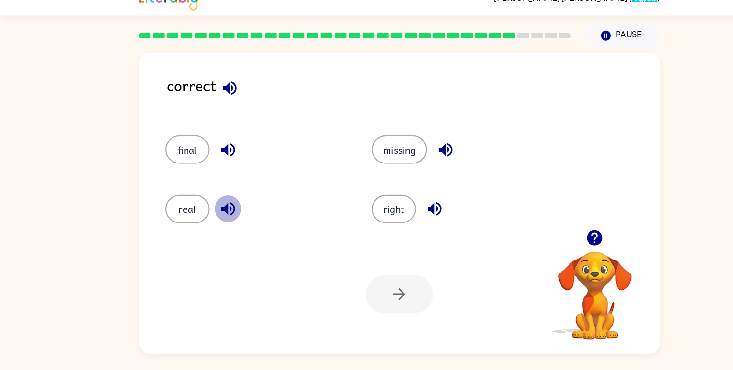
click at [209, 213] on icon "button" at bounding box center [209, 207] width 17 height 17
click at [406, 155] on icon "button" at bounding box center [408, 153] width 13 height 13
click at [397, 204] on icon "button" at bounding box center [398, 207] width 13 height 13
click at [363, 201] on button "right" at bounding box center [361, 207] width 41 height 26
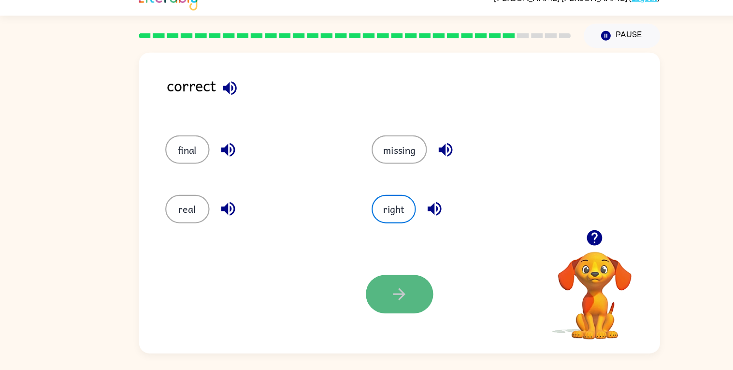
click at [360, 271] on button "button" at bounding box center [367, 285] width 62 height 35
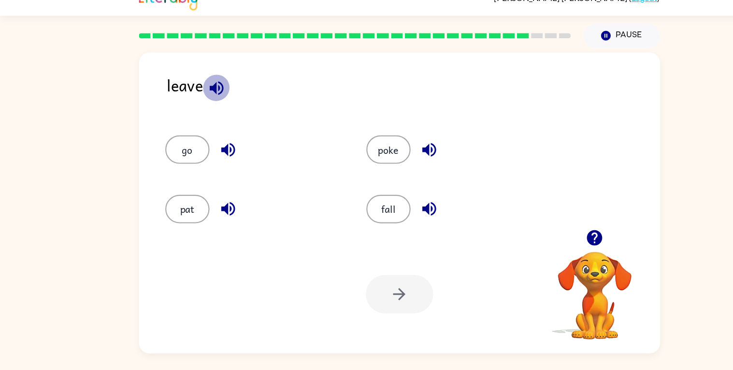
click at [199, 93] on icon "button" at bounding box center [198, 96] width 17 height 17
click at [215, 146] on icon "button" at bounding box center [209, 152] width 17 height 17
click at [206, 201] on icon "button" at bounding box center [209, 207] width 17 height 17
click at [393, 149] on icon "button" at bounding box center [393, 153] width 13 height 13
click at [390, 203] on icon "button" at bounding box center [393, 207] width 17 height 17
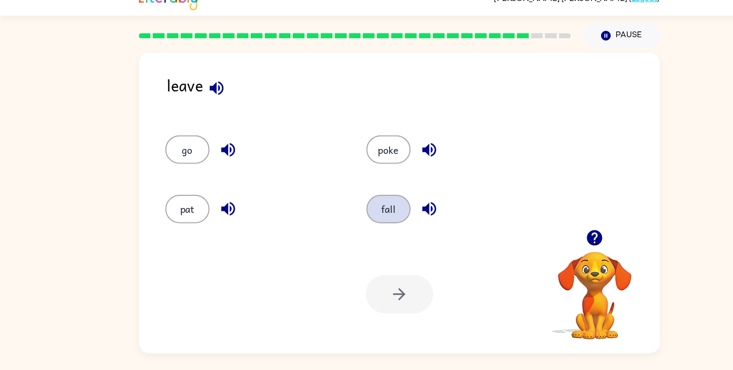
click at [353, 202] on button "fall" at bounding box center [356, 207] width 41 height 26
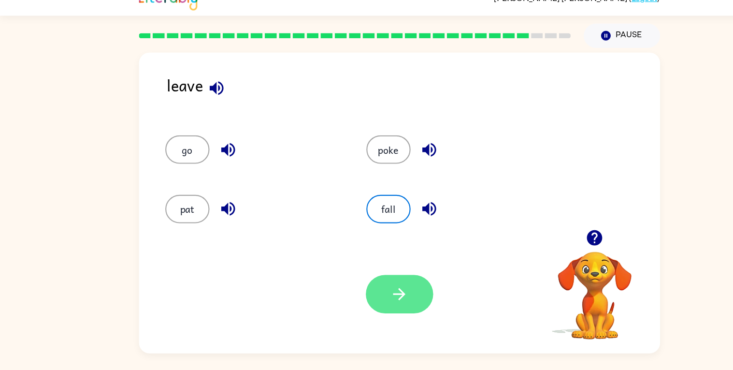
click at [369, 279] on icon "button" at bounding box center [366, 285] width 17 height 17
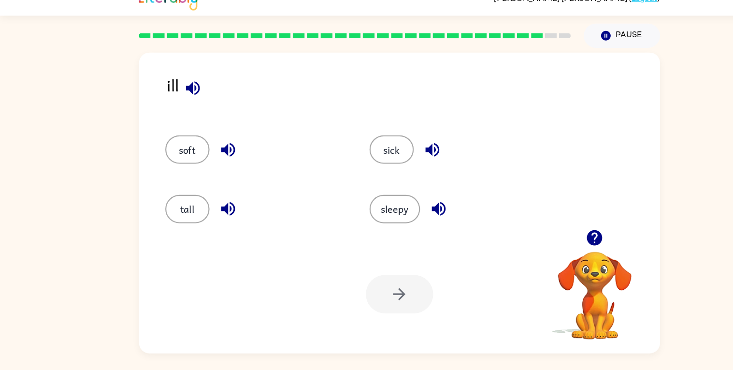
click at [369, 279] on div at bounding box center [367, 285] width 62 height 35
click at [181, 101] on icon "button" at bounding box center [177, 96] width 17 height 17
click at [214, 145] on icon "button" at bounding box center [209, 152] width 17 height 17
click at [210, 204] on icon "button" at bounding box center [209, 207] width 17 height 17
click at [394, 149] on icon "button" at bounding box center [396, 152] width 17 height 17
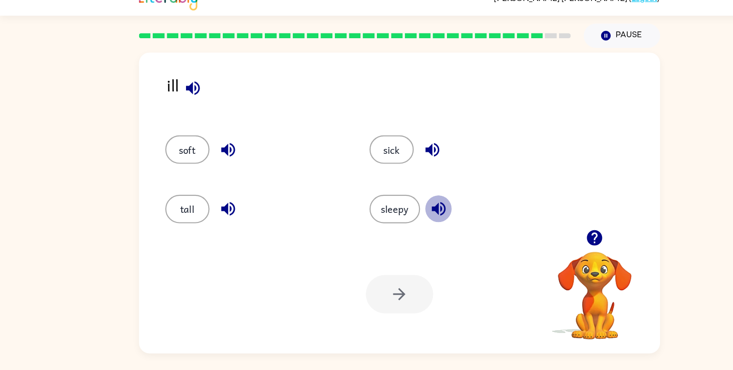
click at [400, 203] on icon "button" at bounding box center [402, 207] width 13 height 13
click at [366, 204] on button "sleepy" at bounding box center [362, 207] width 46 height 26
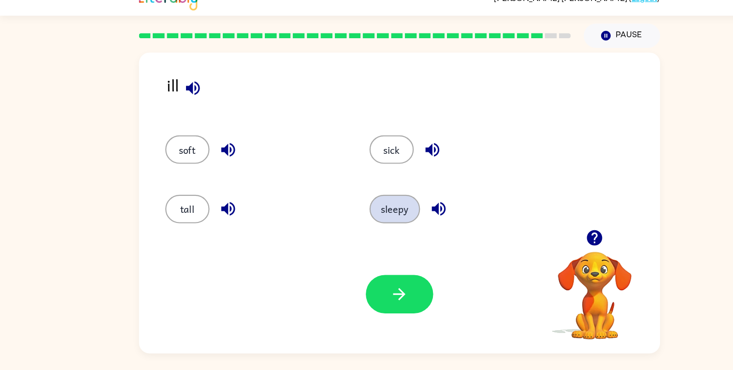
click at [366, 204] on button "sleepy" at bounding box center [362, 207] width 46 height 26
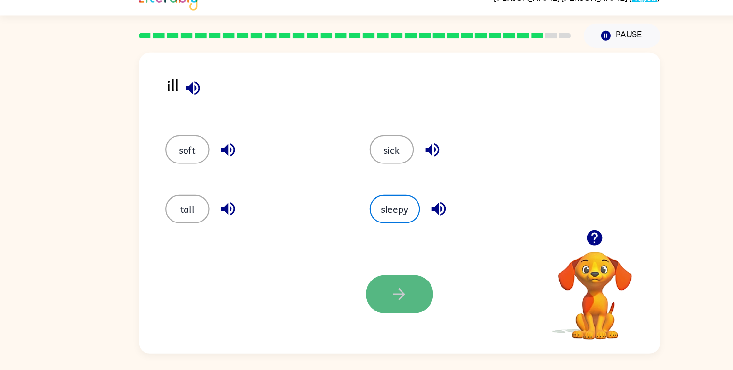
click at [369, 277] on icon "button" at bounding box center [366, 285] width 17 height 17
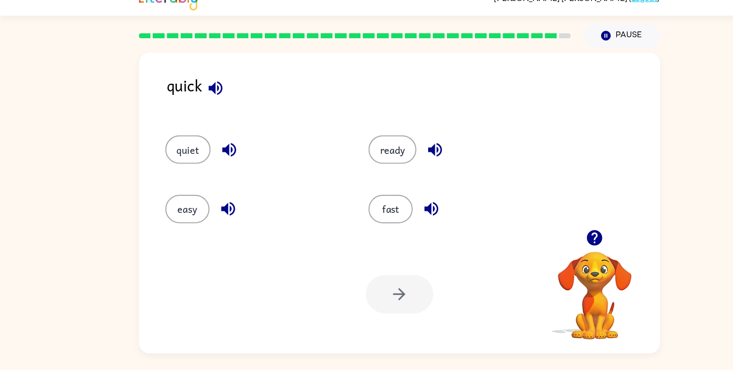
click at [199, 95] on icon "button" at bounding box center [197, 96] width 17 height 17
click at [209, 149] on icon "button" at bounding box center [210, 153] width 13 height 13
click at [209, 199] on icon "button" at bounding box center [209, 207] width 17 height 17
click at [396, 150] on icon "button" at bounding box center [399, 153] width 13 height 13
click at [395, 201] on icon "button" at bounding box center [395, 207] width 17 height 17
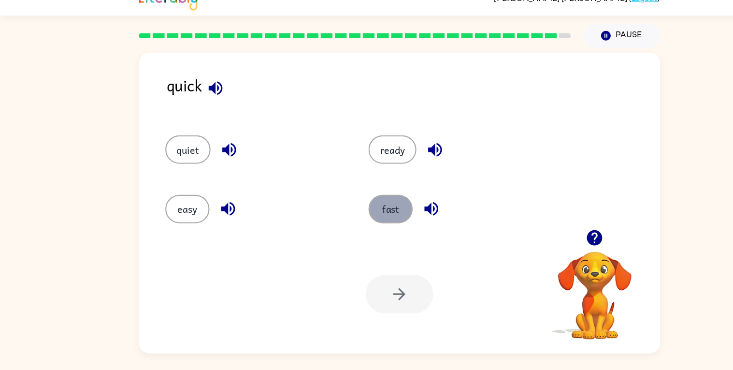
click at [359, 201] on button "fast" at bounding box center [358, 207] width 41 height 26
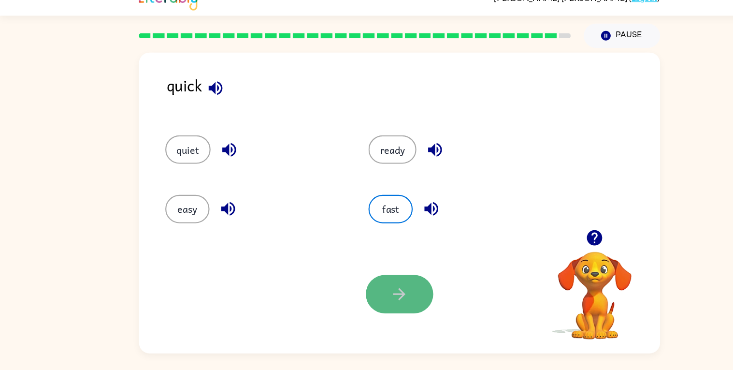
click at [364, 269] on button "button" at bounding box center [367, 285] width 62 height 35
